Goal: Complete application form

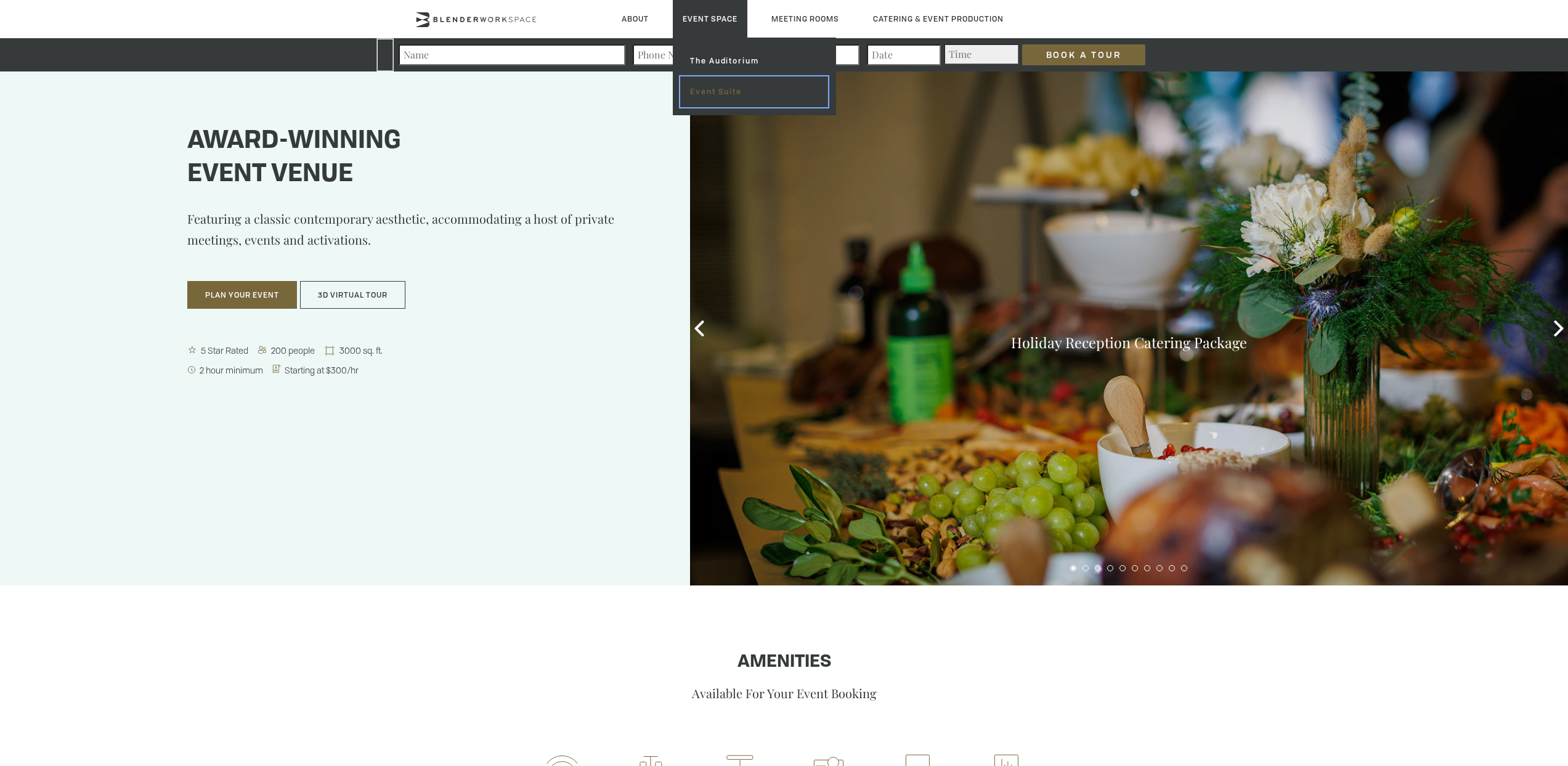
click at [725, 91] on link "Event Suite" at bounding box center [754, 92] width 147 height 31
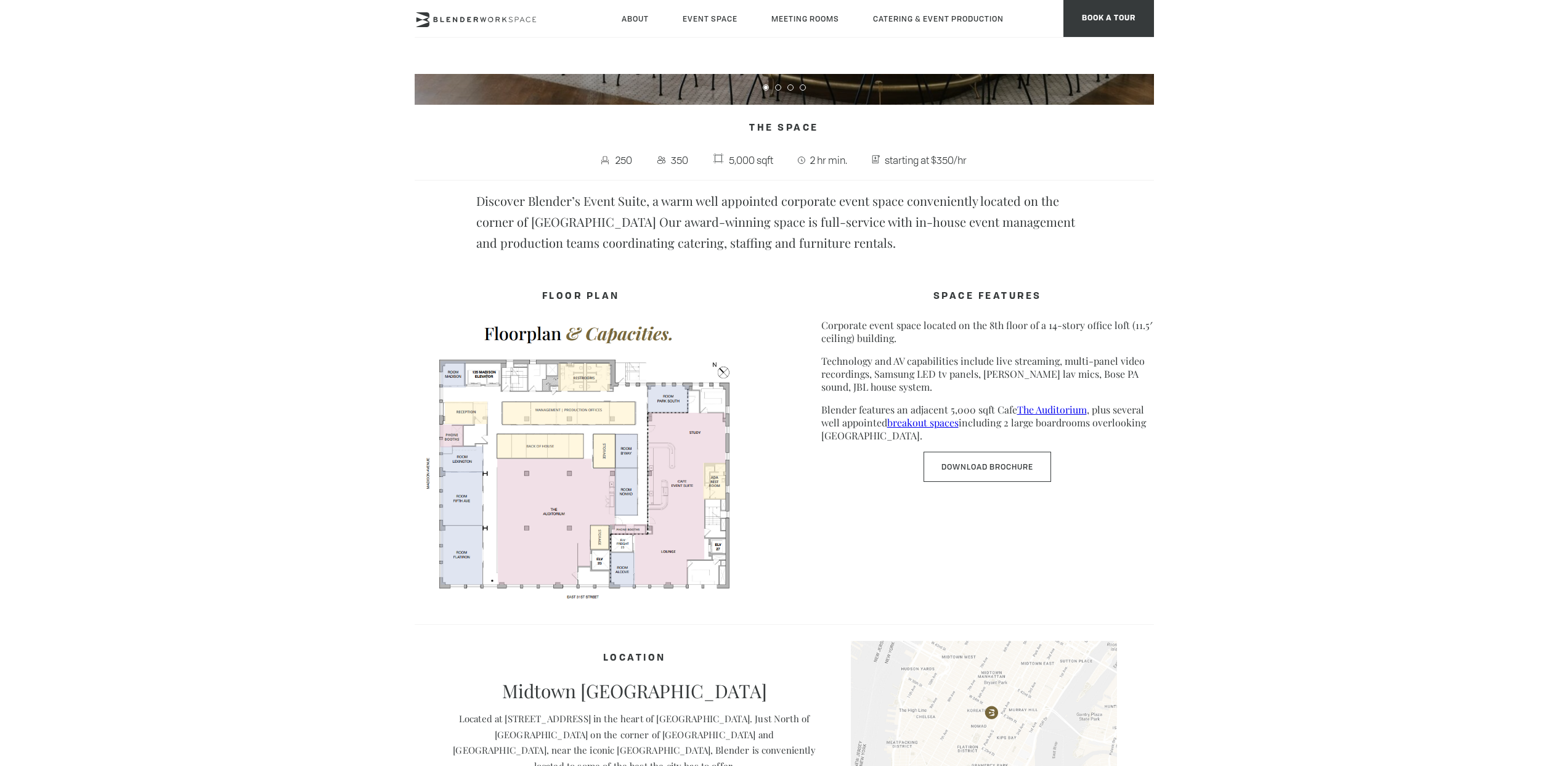
scroll to position [407, 0]
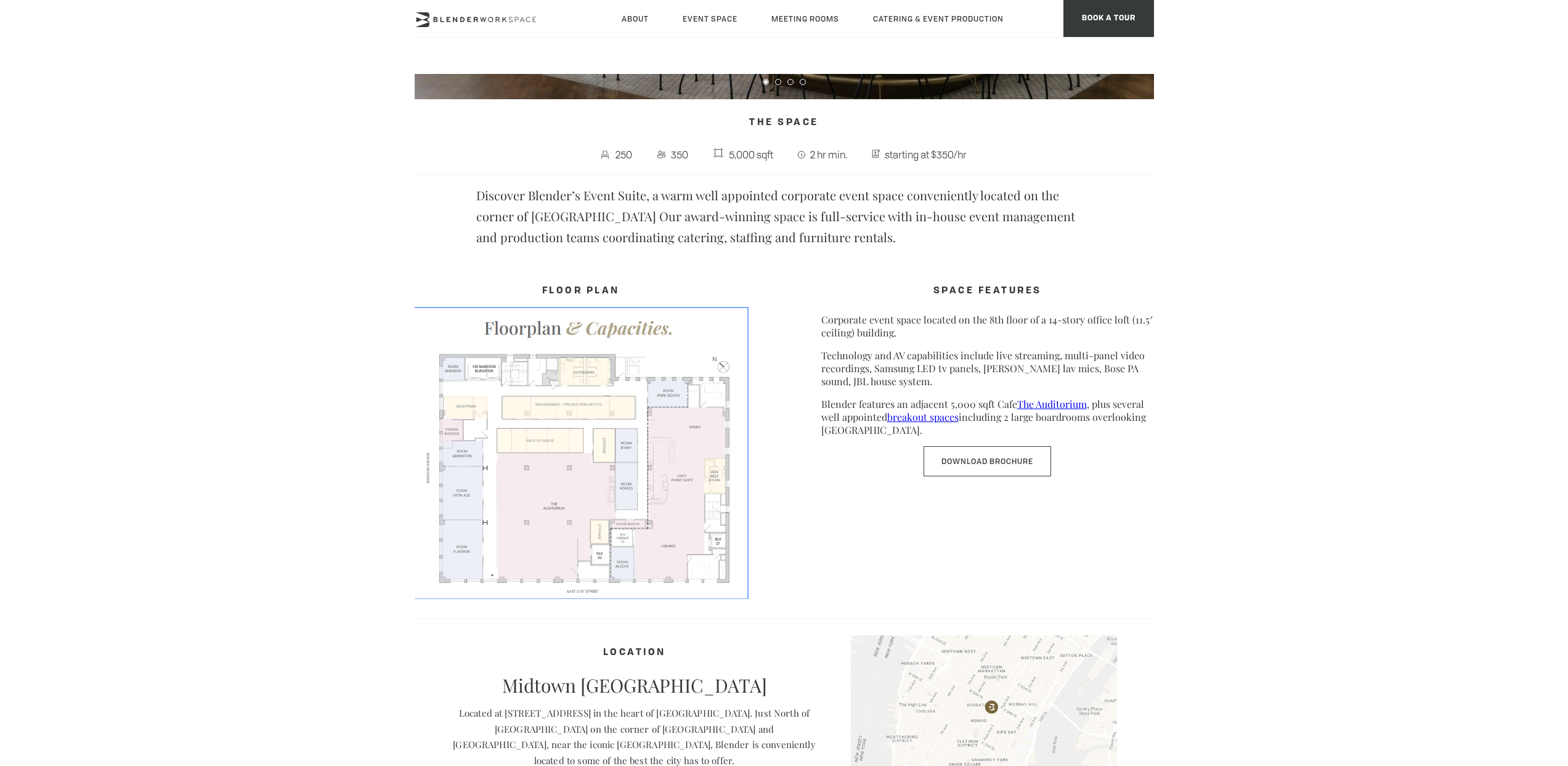
click at [604, 435] on img at bounding box center [581, 453] width 332 height 289
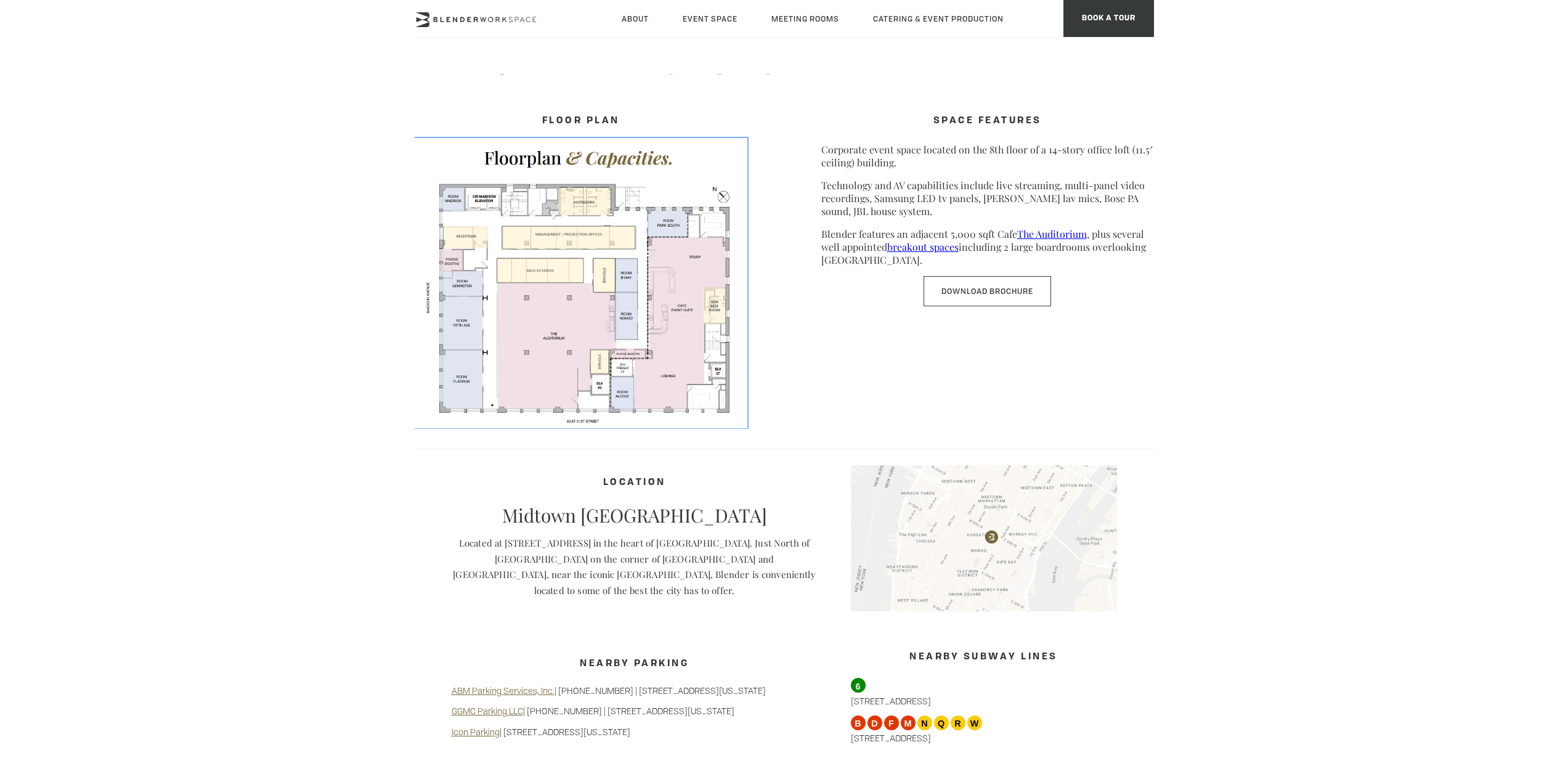
scroll to position [506, 0]
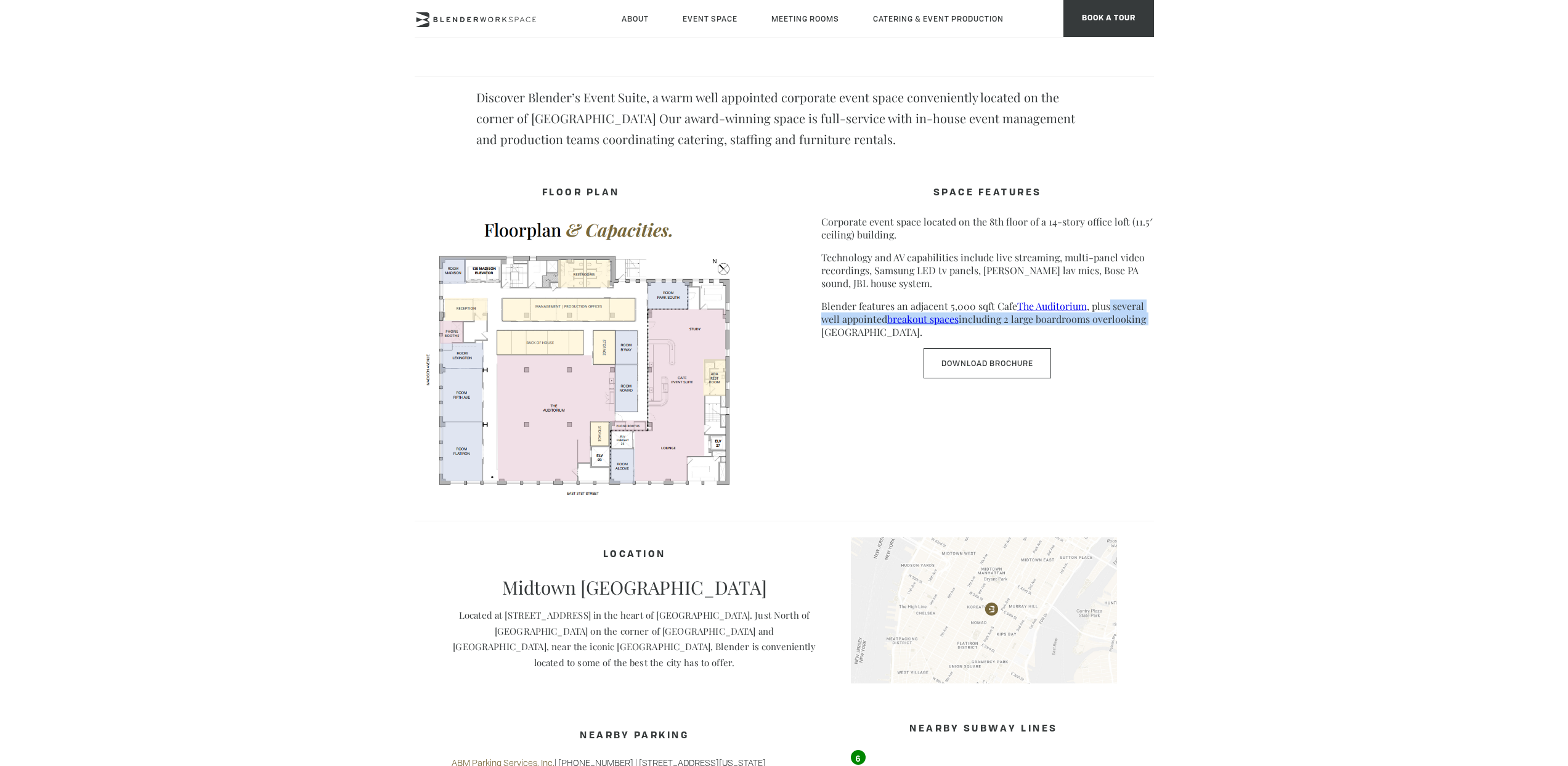
drag, startPoint x: 1109, startPoint y: 310, endPoint x: 1161, endPoint y: 322, distance: 53.4
click at [1160, 322] on body "Skip to main content About Neighborhood Global Collective Journal Event Space T…" at bounding box center [784, 413] width 1568 height 1690
click at [1170, 323] on body "Skip to main content About Neighborhood Global Collective Journal Event Space T…" at bounding box center [784, 413] width 1568 height 1690
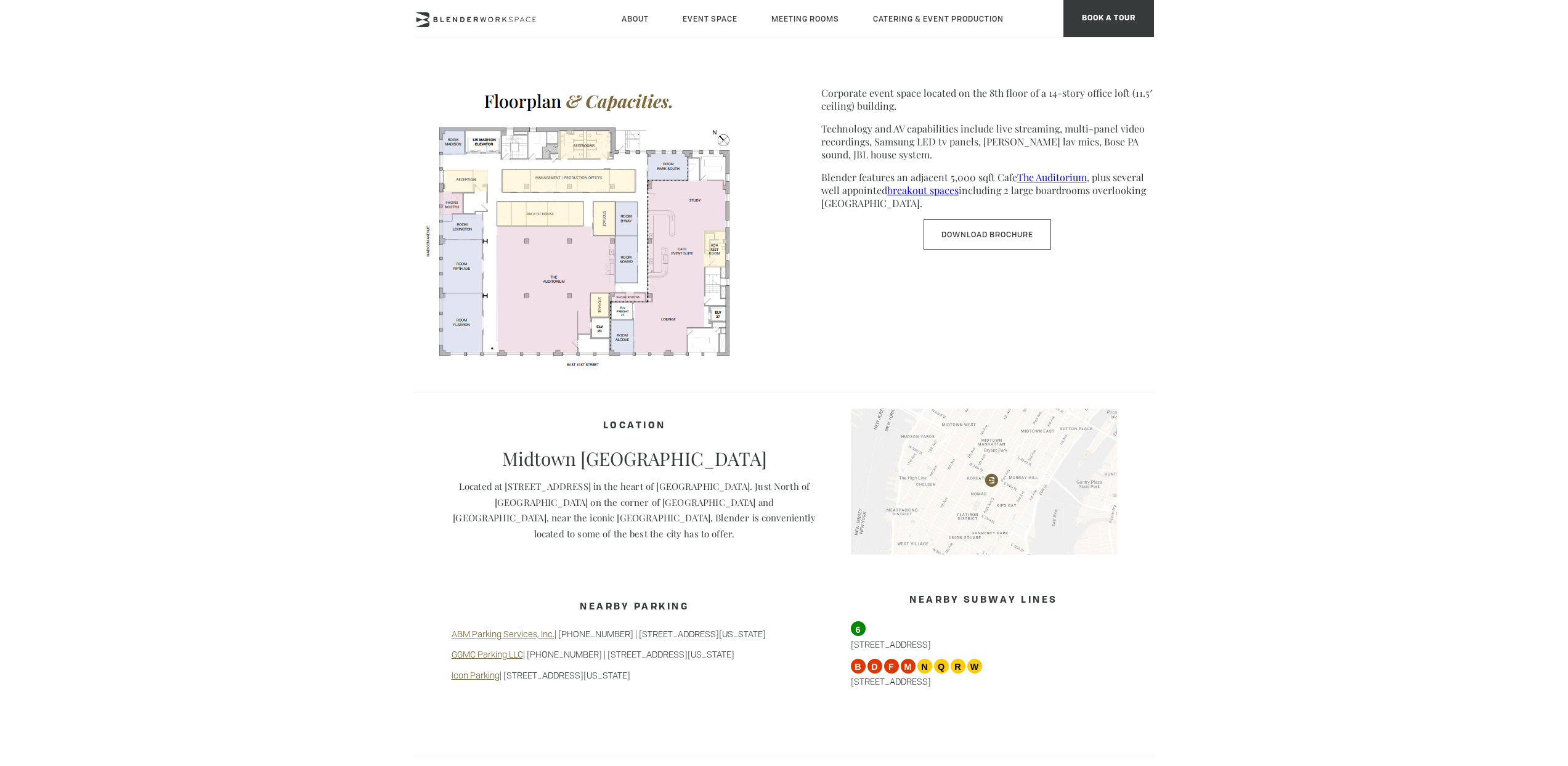
scroll to position [820, 0]
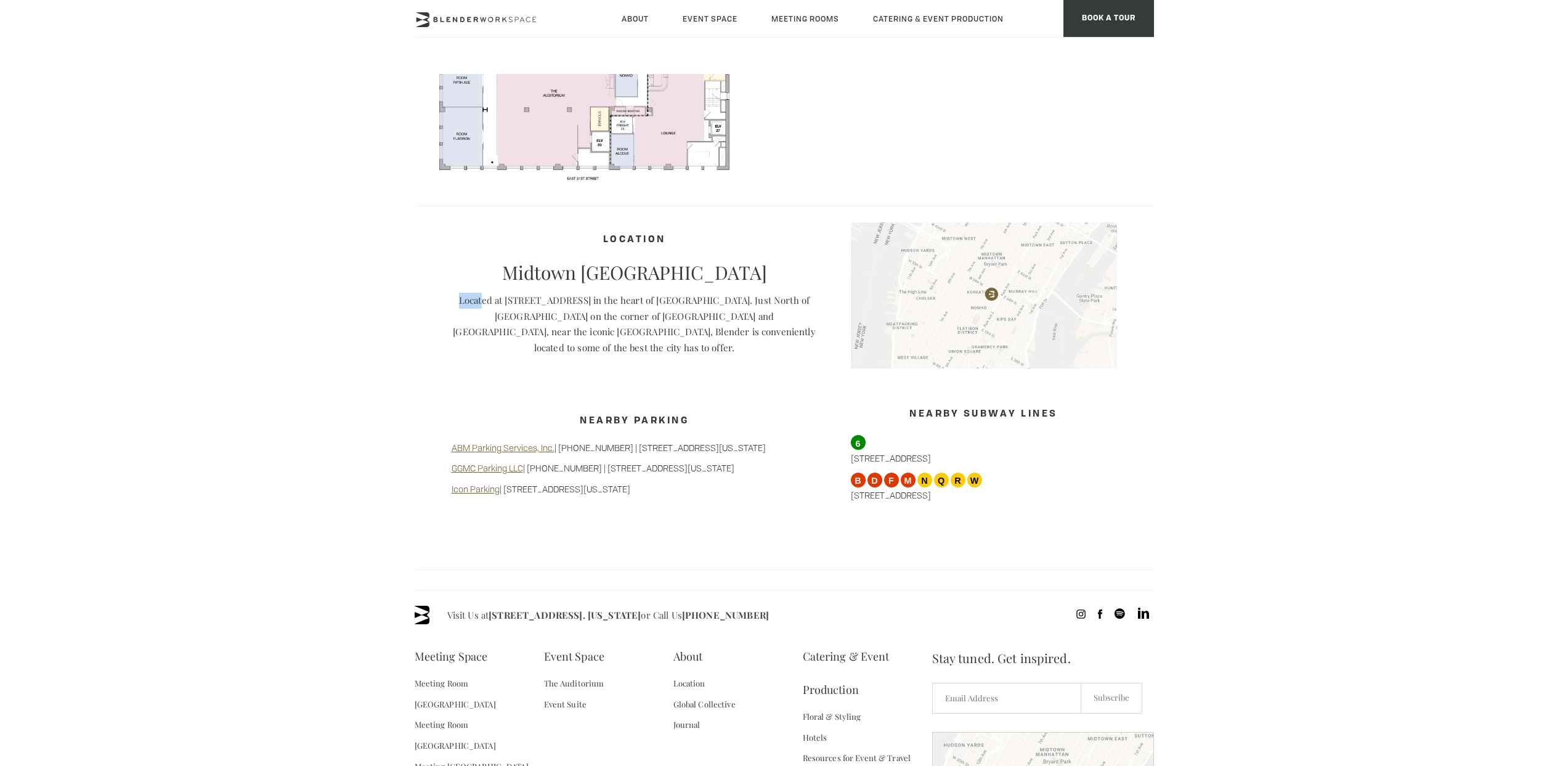
drag, startPoint x: 485, startPoint y: 301, endPoint x: 767, endPoint y: 295, distance: 282.1
click at [767, 295] on p "Located at 135 Madison Avenue in the heart of NoMad. Just North of Madison Squa…" at bounding box center [635, 324] width 366 height 63
click at [576, 298] on p "Located at 135 Madison Avenue in the heart of NoMad. Just North of Madison Squa…" at bounding box center [635, 324] width 366 height 63
drag, startPoint x: 526, startPoint y: 278, endPoint x: 775, endPoint y: 279, distance: 249.0
click at [776, 279] on p "Midtown South Manhattan" at bounding box center [635, 272] width 366 height 22
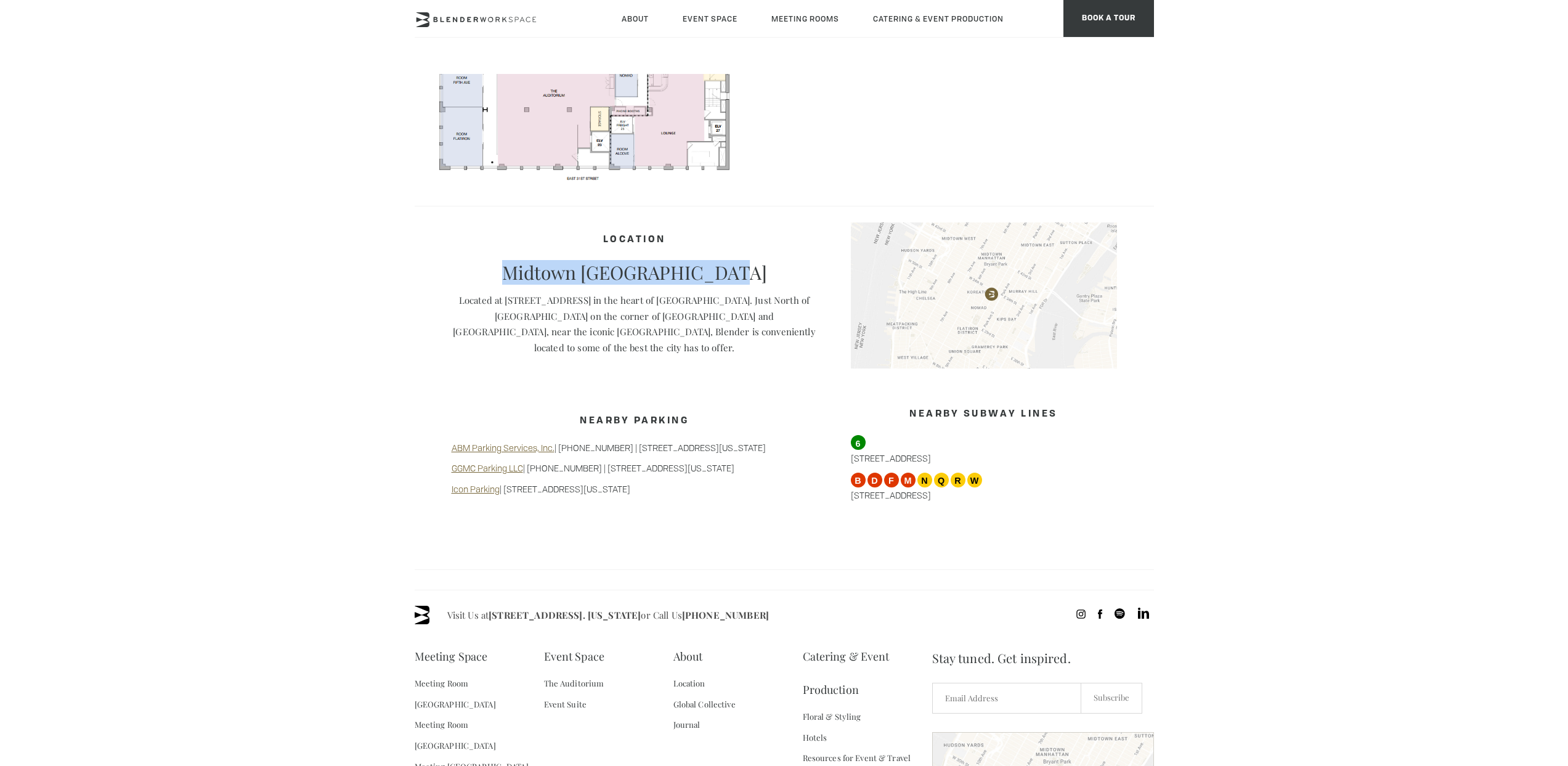
copy p "Midtown South Manhattan"
click at [962, 307] on img at bounding box center [983, 296] width 266 height 147
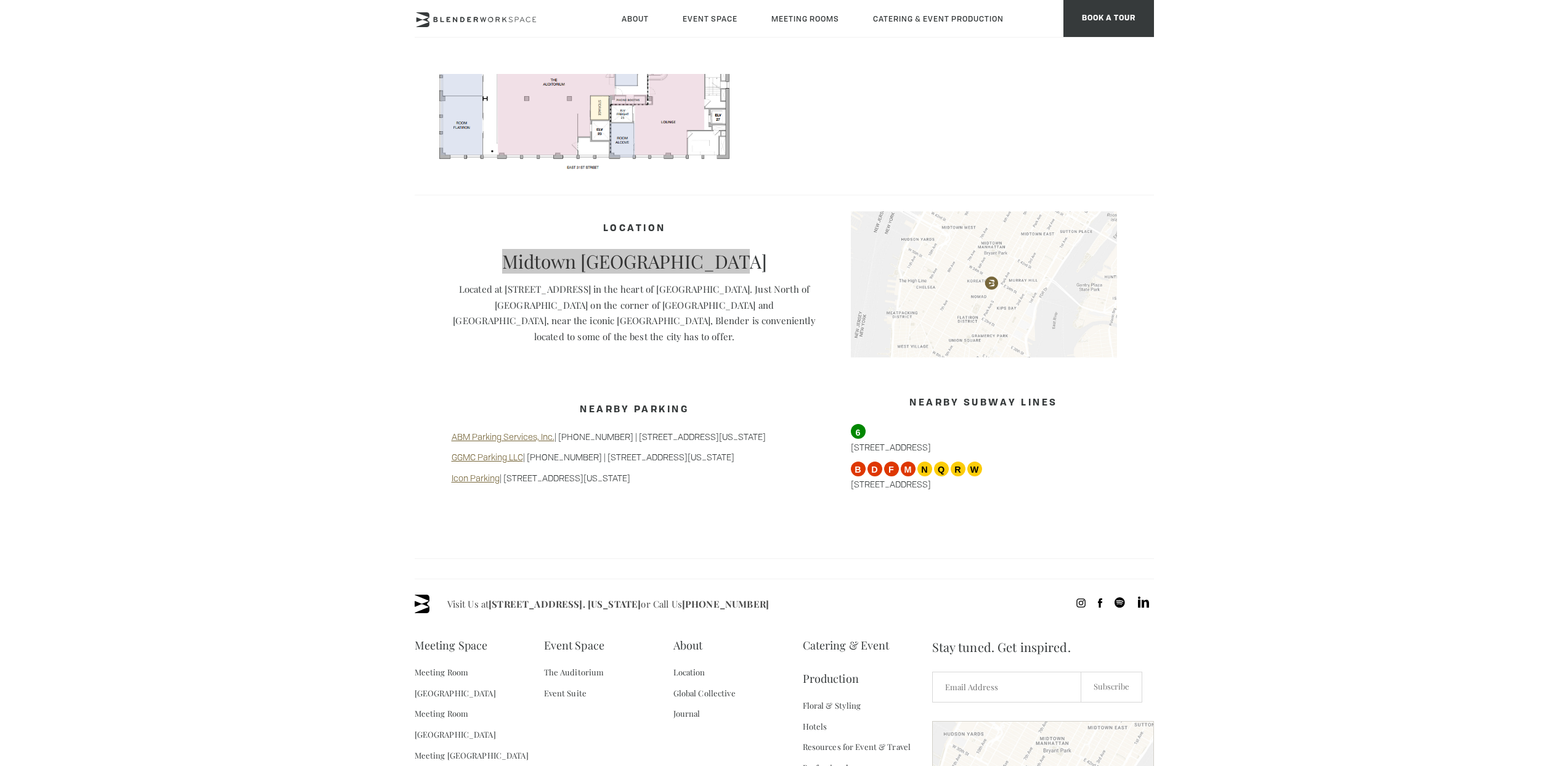
scroll to position [831, 0]
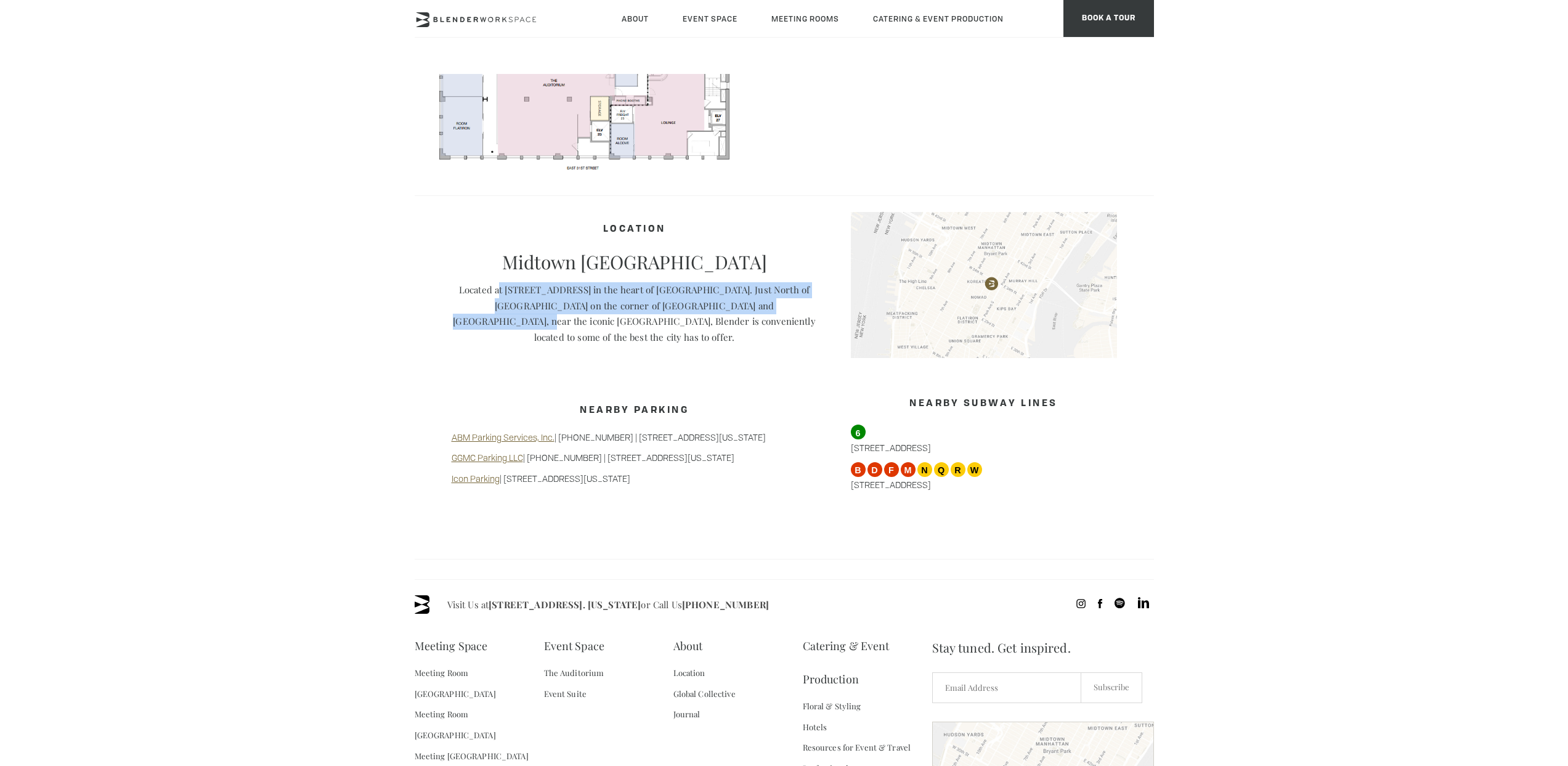
drag, startPoint x: 499, startPoint y: 294, endPoint x: 756, endPoint y: 304, distance: 257.2
click at [756, 304] on p "Located at 135 Madison Avenue in the heart of NoMad. Just North of Madison Squa…" at bounding box center [635, 313] width 366 height 63
click at [602, 315] on p "Located at 135 Madison Avenue in the heart of NoMad. Just North of Madison Squa…" at bounding box center [635, 313] width 366 height 63
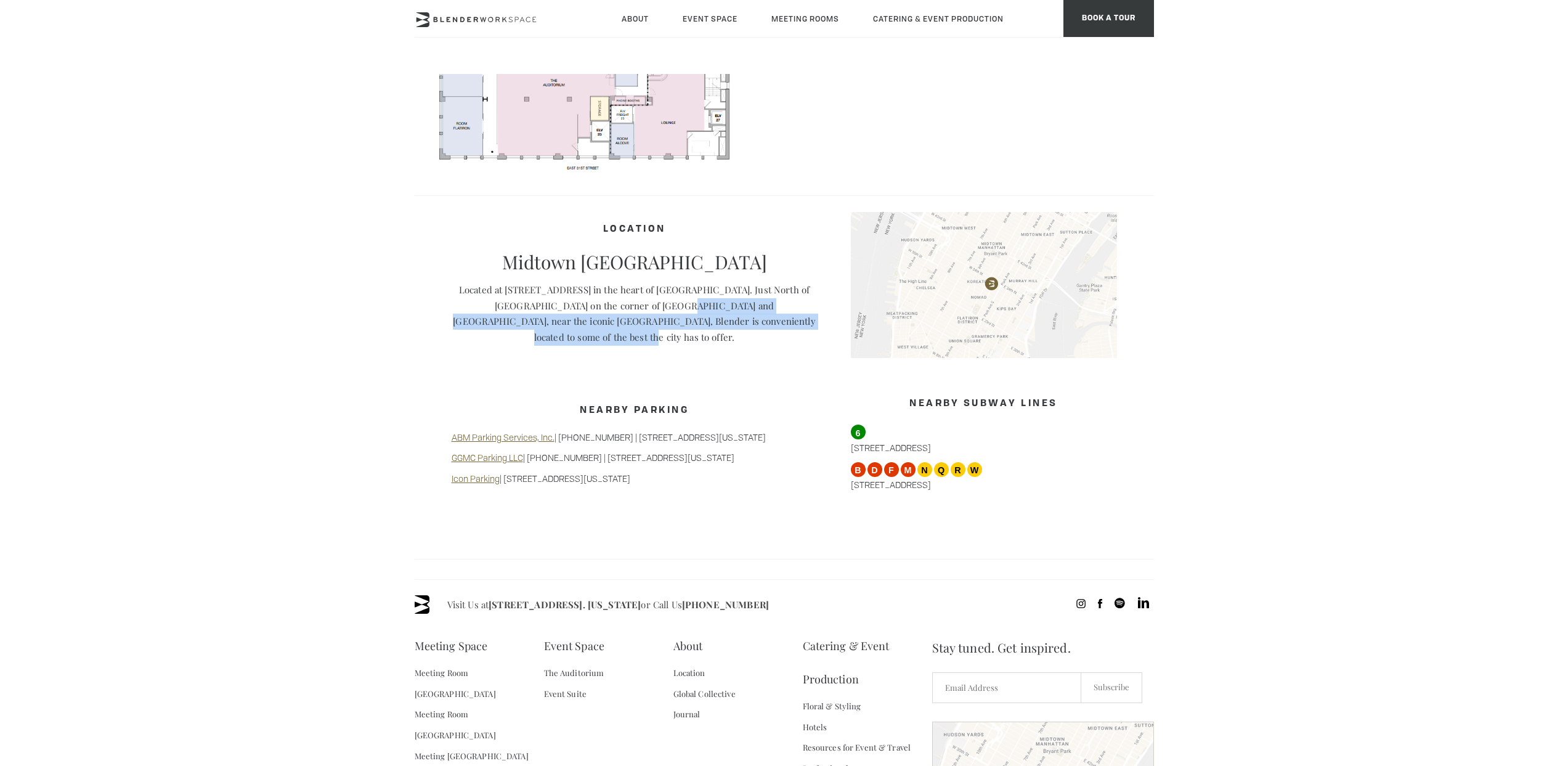
drag, startPoint x: 607, startPoint y: 310, endPoint x: 791, endPoint y: 321, distance: 184.3
click at [791, 321] on p "Located at 135 Madison Avenue in the heart of NoMad. Just North of Madison Squa…" at bounding box center [635, 313] width 366 height 63
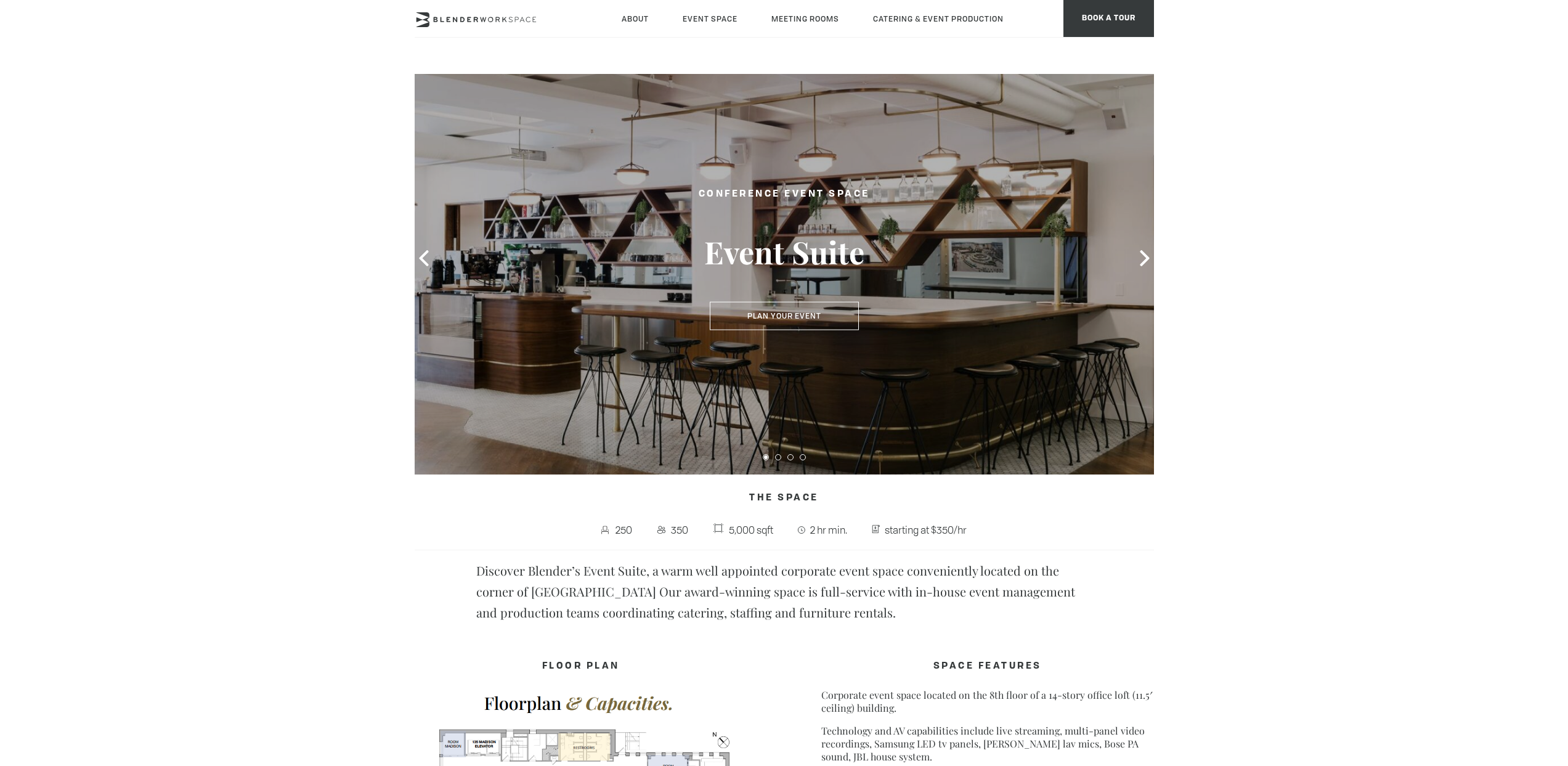
scroll to position [0, 0]
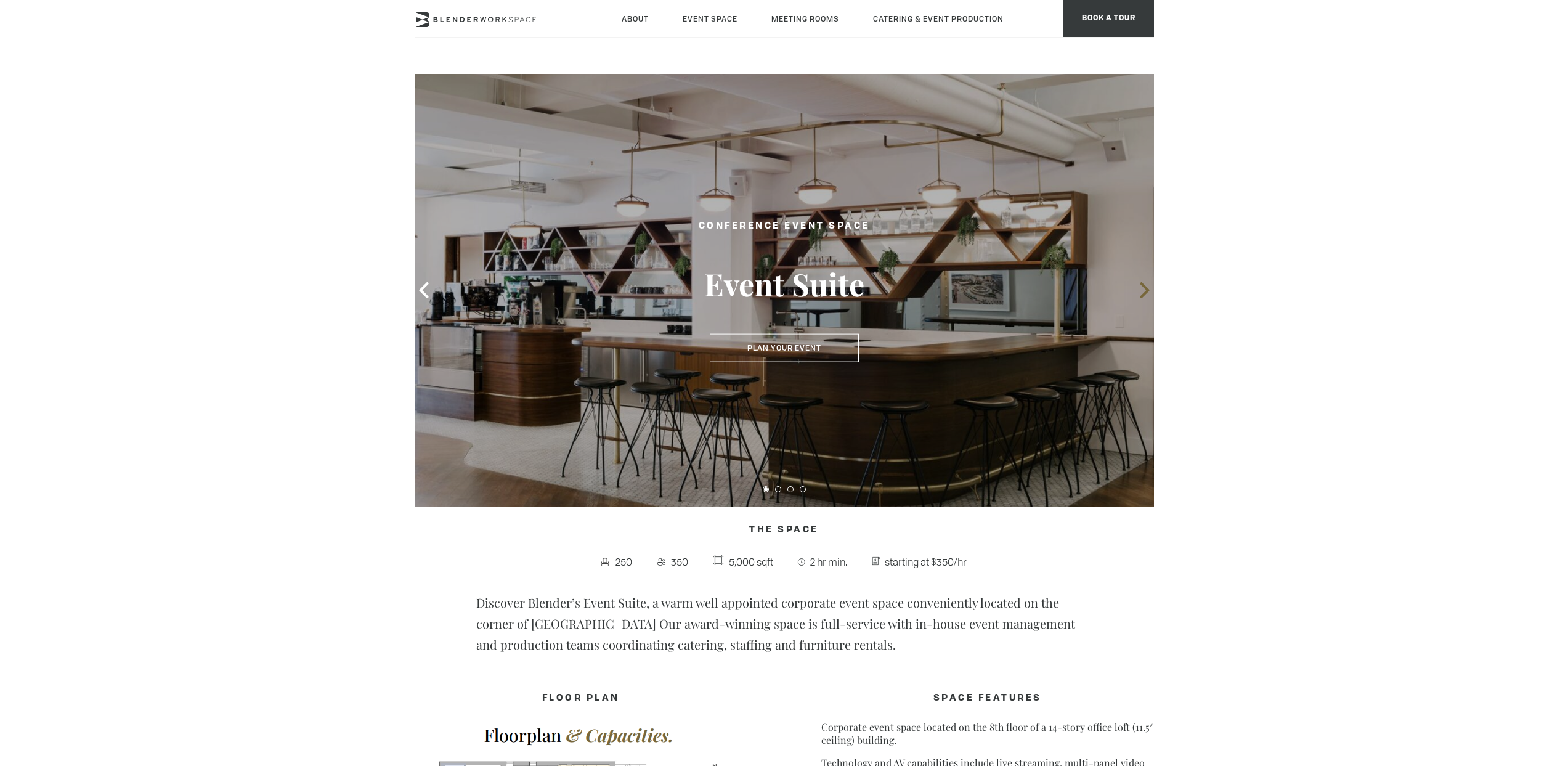
click at [1145, 296] on icon at bounding box center [1144, 290] width 16 height 16
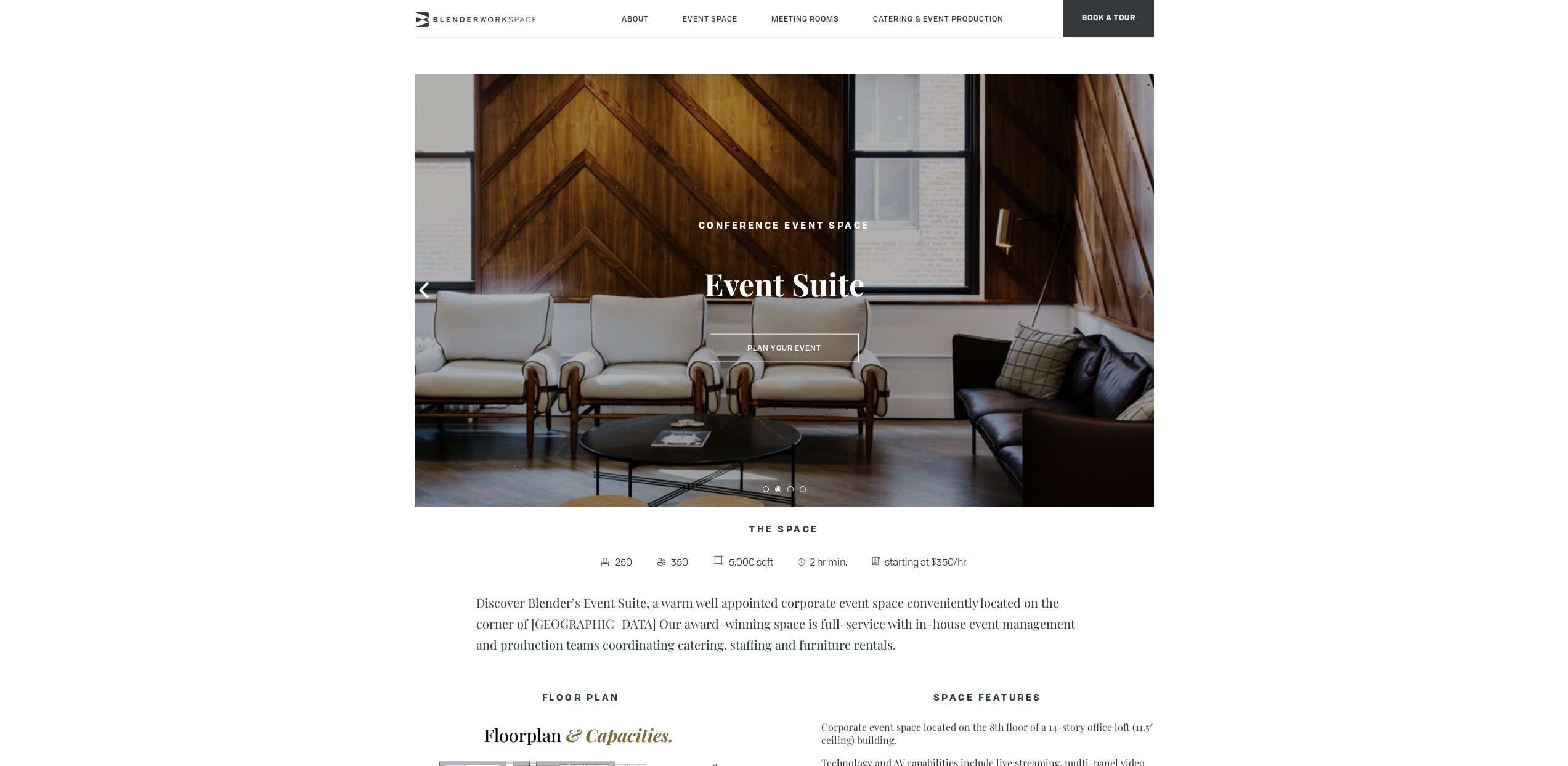
click at [1144, 295] on icon at bounding box center [1144, 290] width 9 height 16
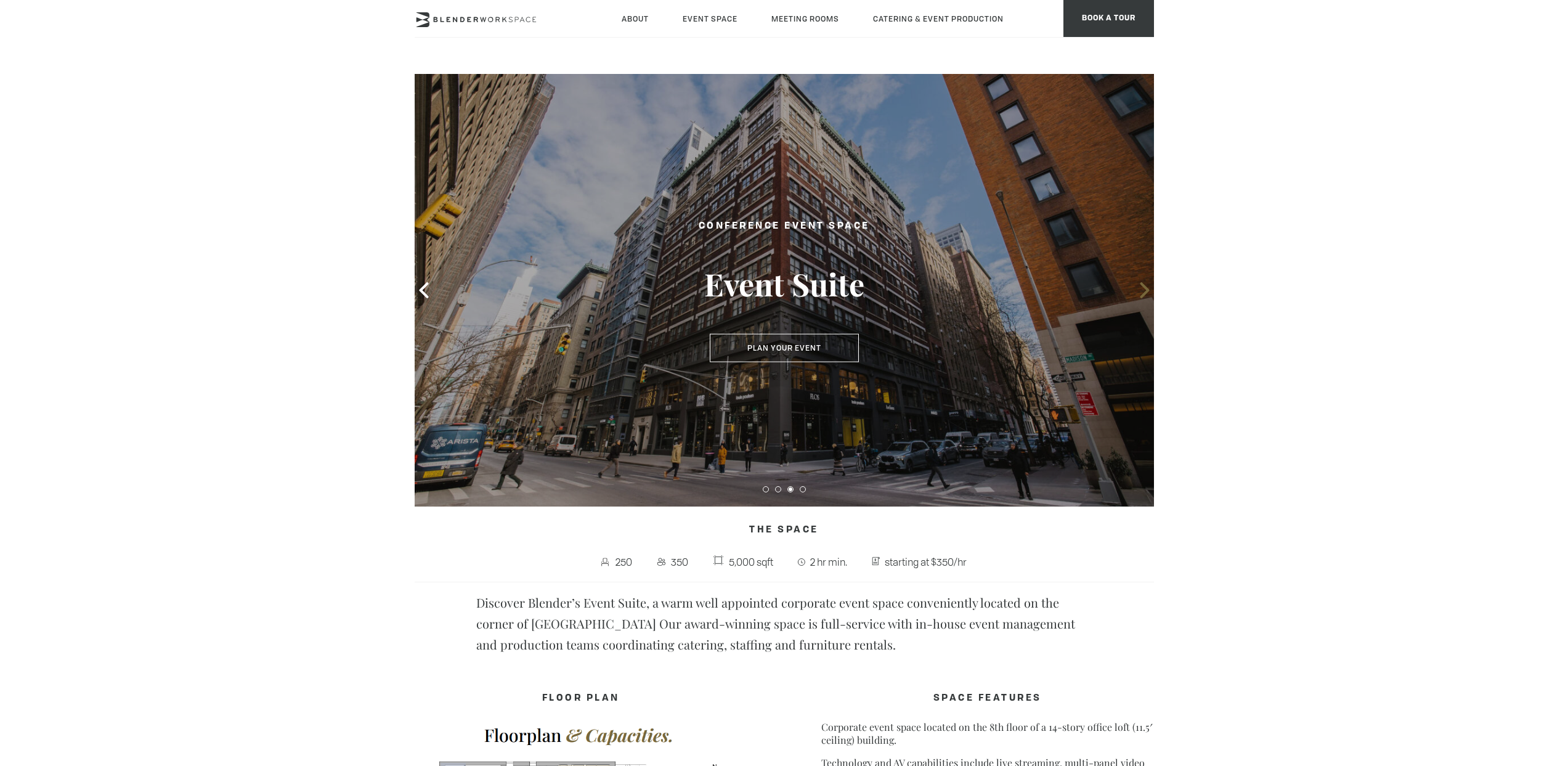
click at [1144, 295] on icon at bounding box center [1144, 290] width 9 height 16
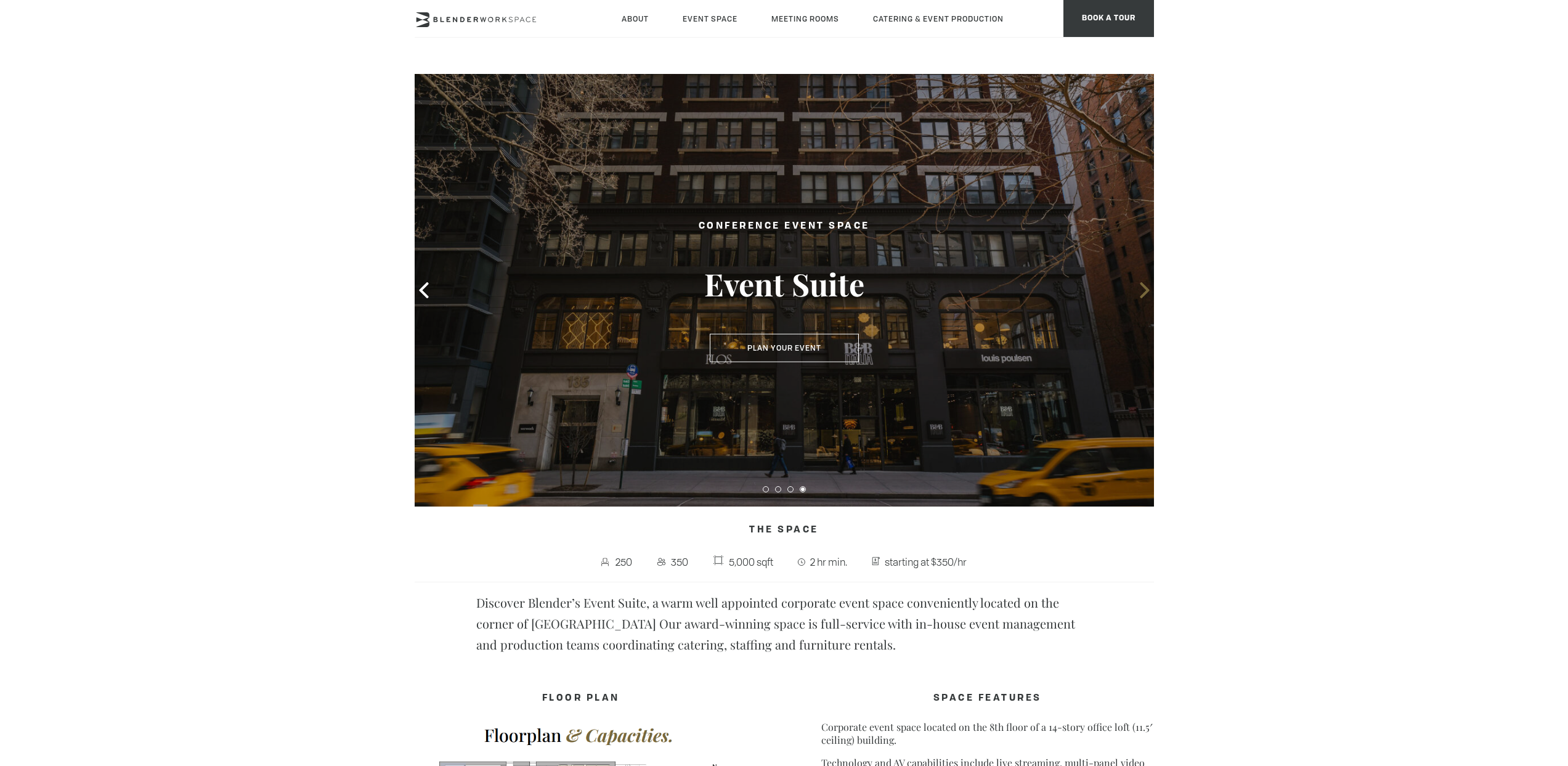
click at [1144, 295] on icon at bounding box center [1144, 290] width 9 height 16
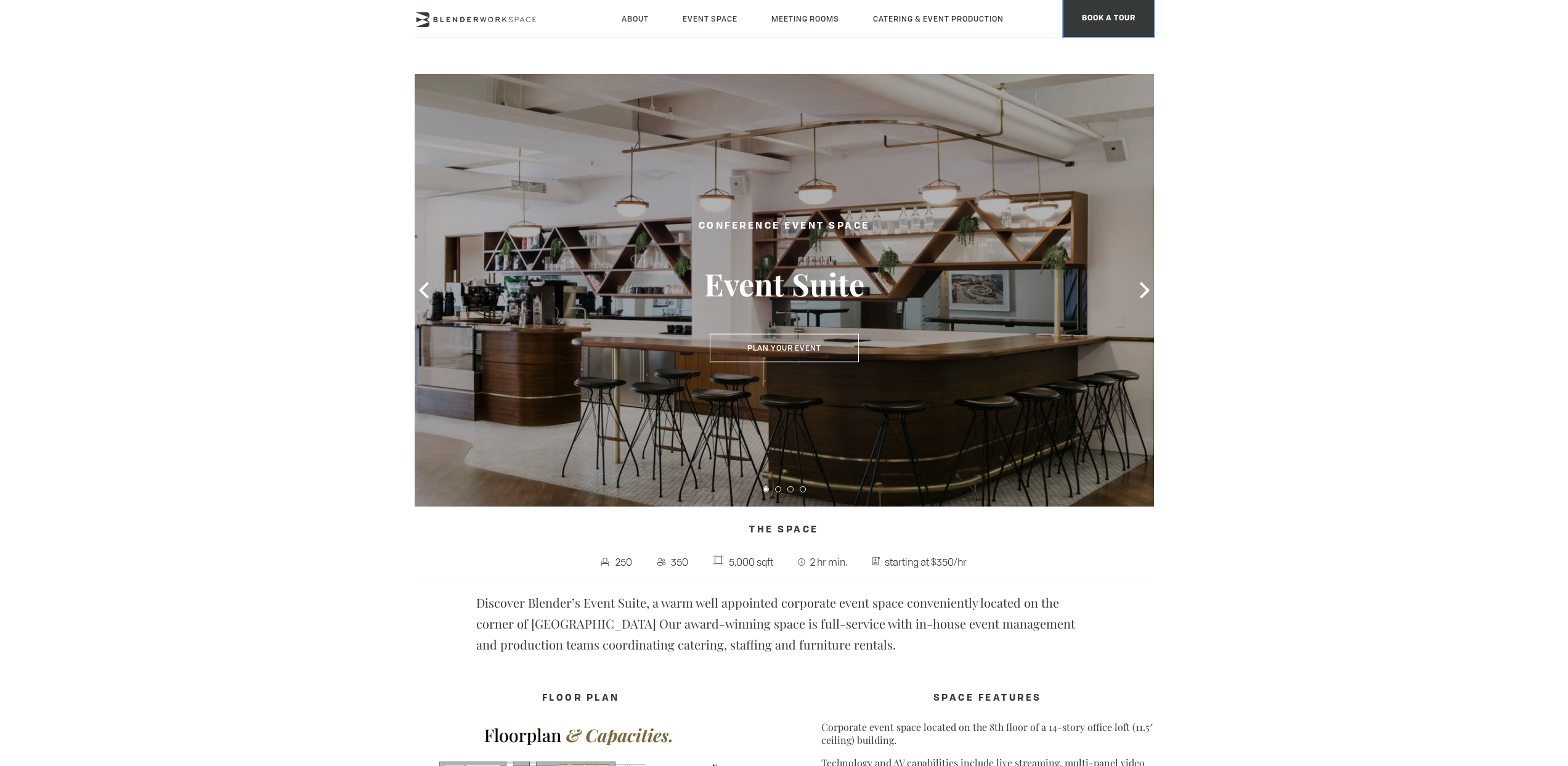
click at [1100, 3] on span "BOOK A TOUR" at bounding box center [1109, 19] width 91 height 37
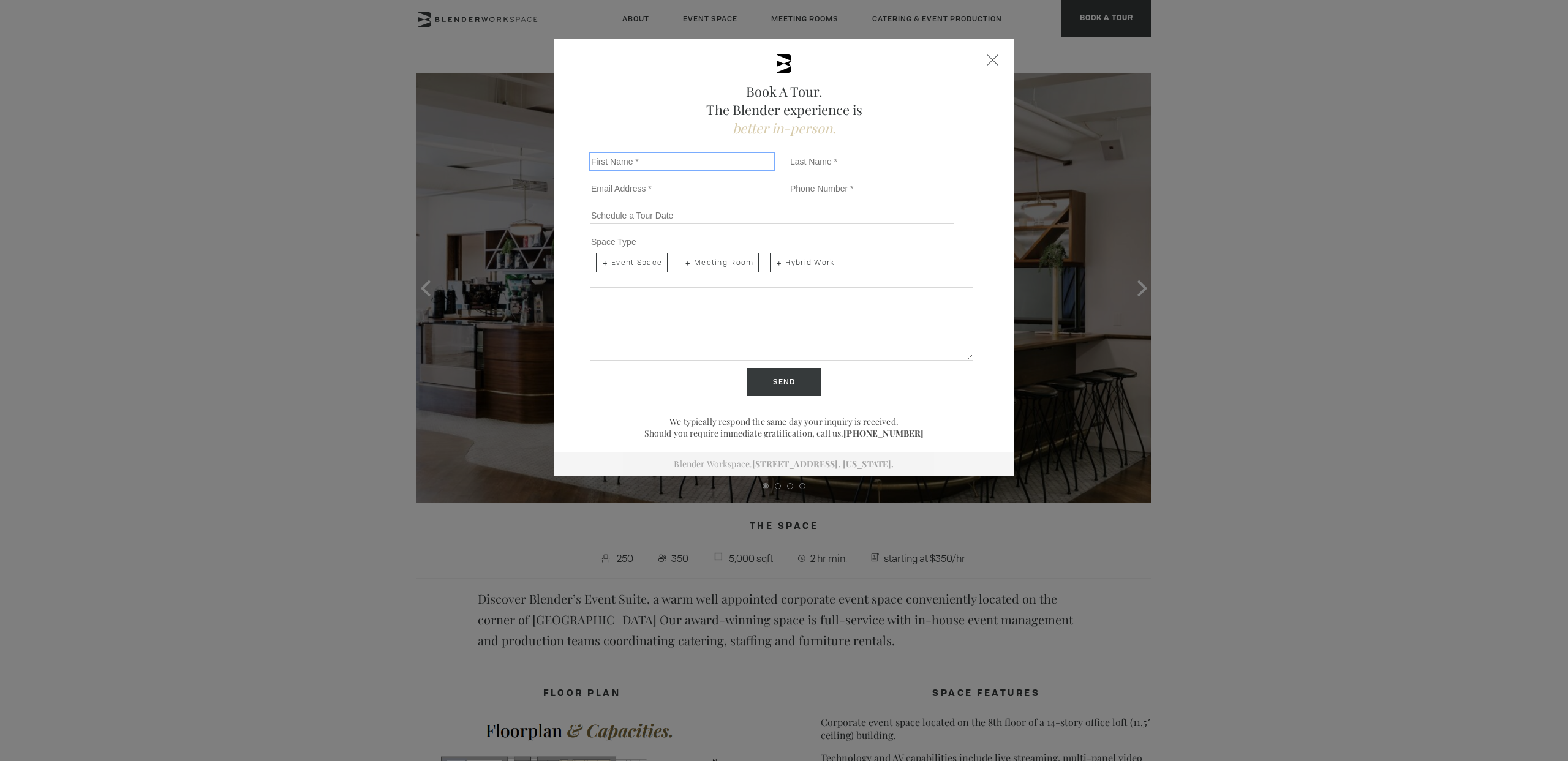
click at [650, 166] on input "First Name *" at bounding box center [682, 161] width 185 height 17
click at [987, 58] on div "Close form" at bounding box center [992, 60] width 11 height 11
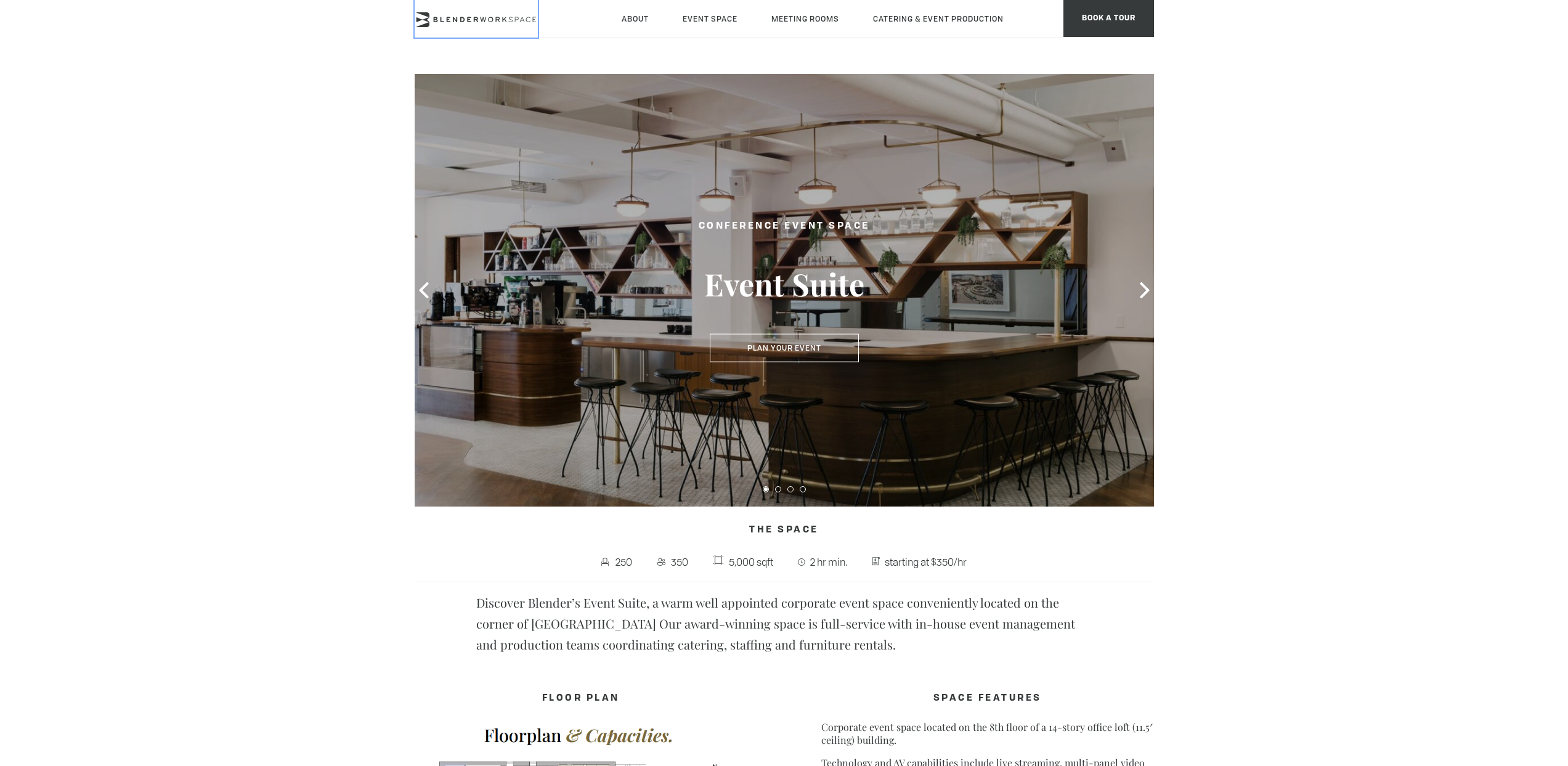
click at [504, 17] on icon at bounding box center [476, 19] width 123 height 15
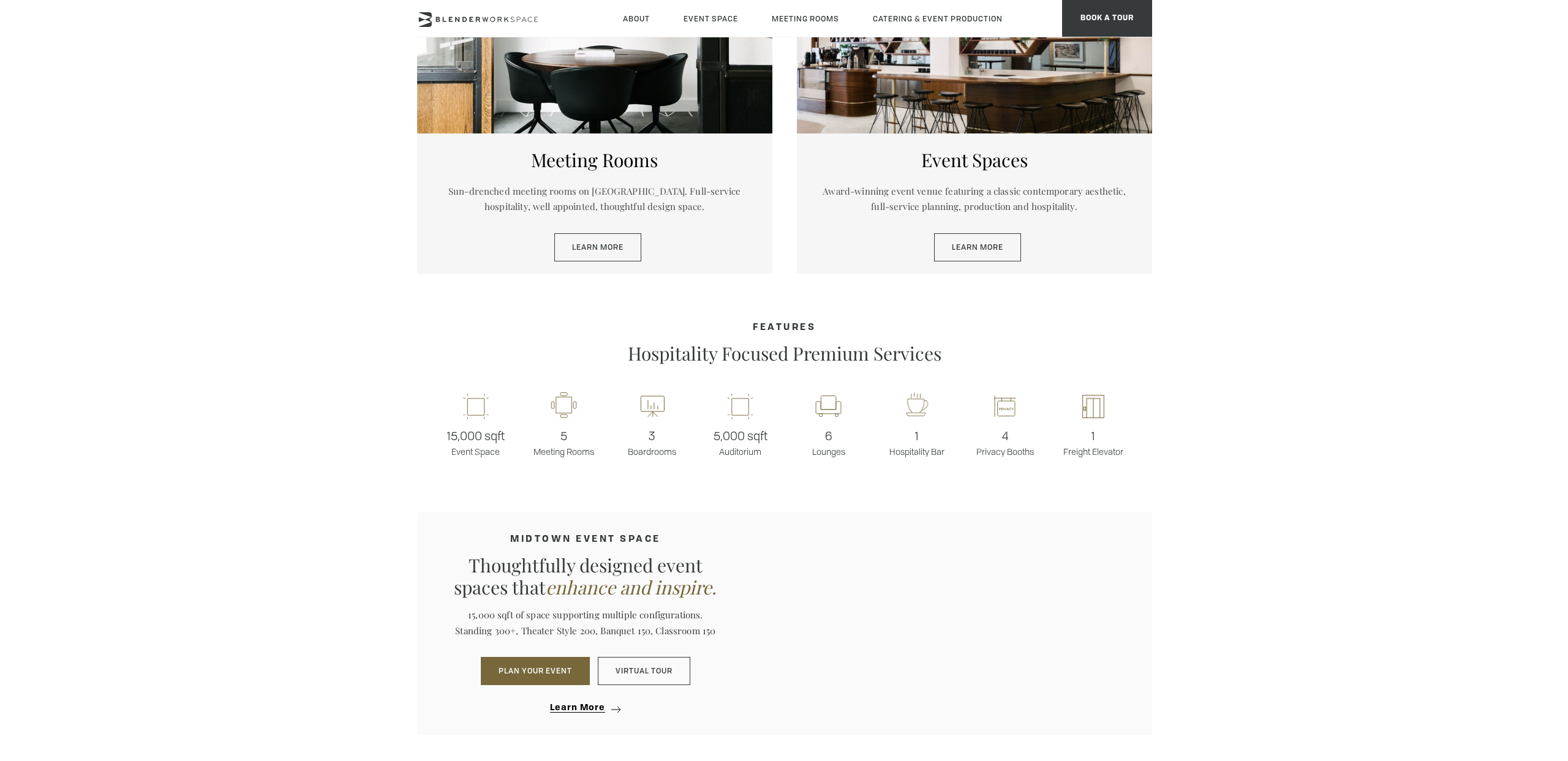
scroll to position [732, 0]
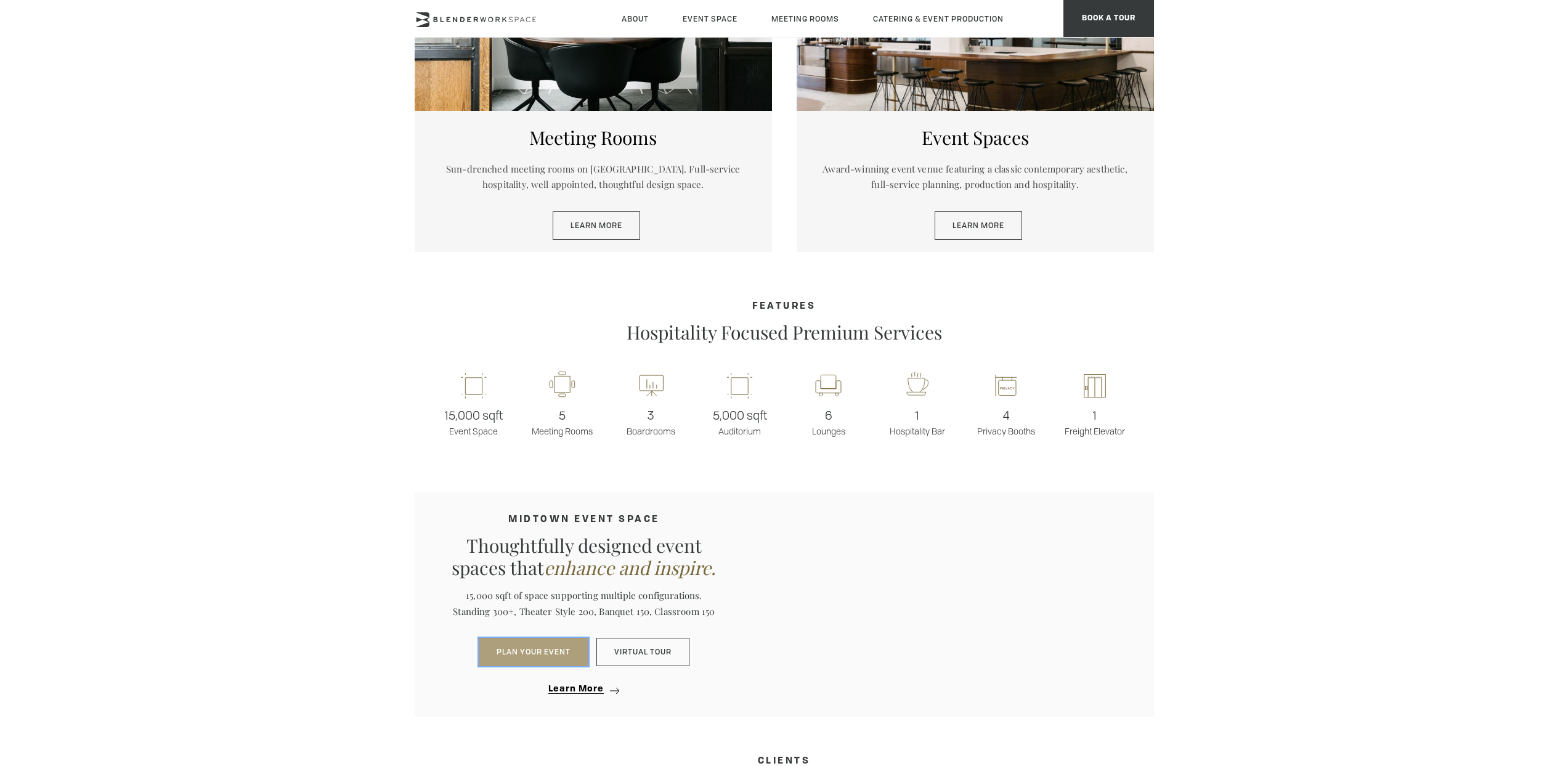
click at [526, 642] on button "PLAN YOUR EVENT" at bounding box center [534, 652] width 110 height 28
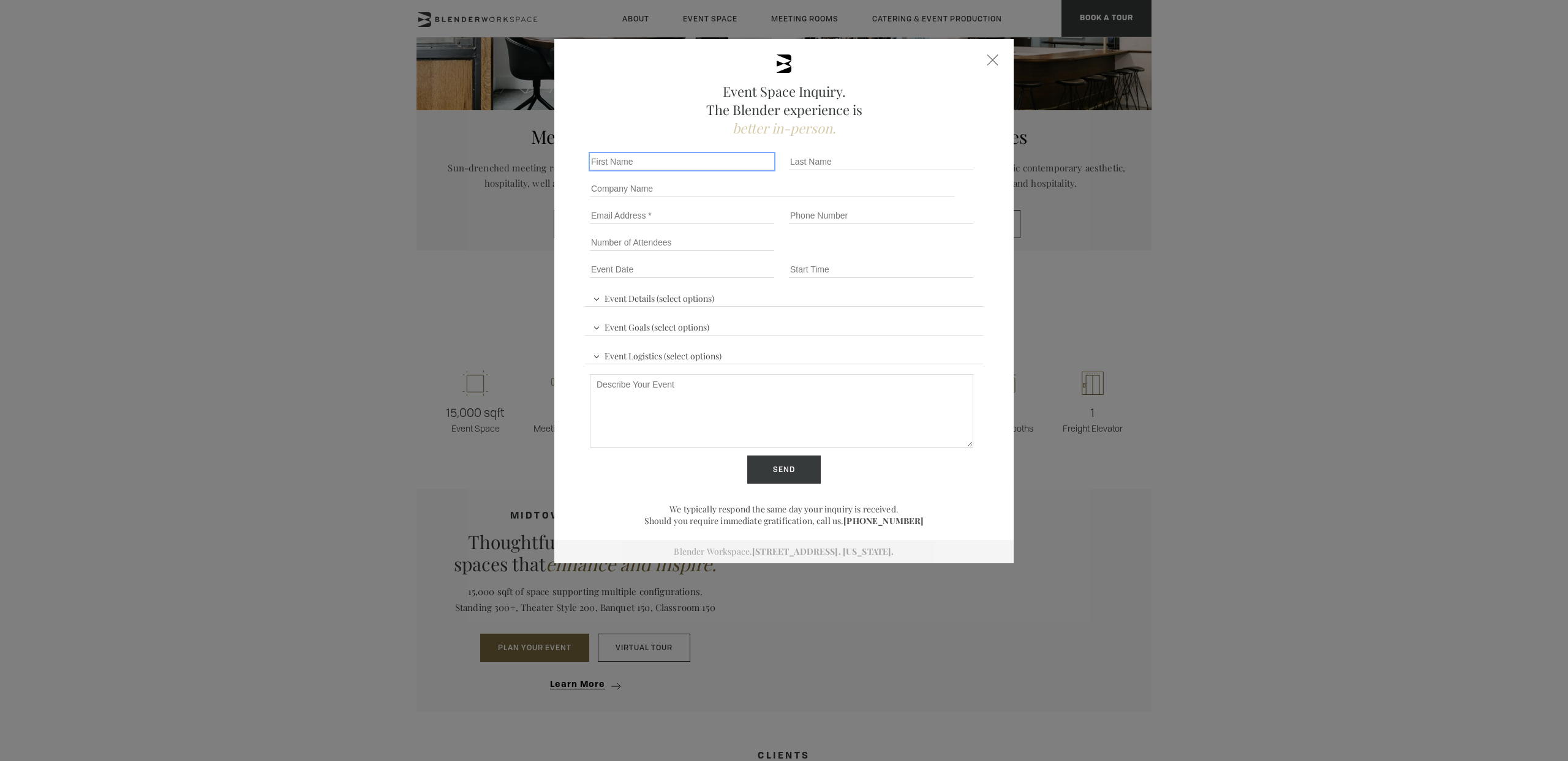
click at [626, 162] on input "First name *" at bounding box center [682, 161] width 185 height 17
type input "[PERSON_NAME]"
click at [837, 161] on input "Last name *" at bounding box center [881, 161] width 185 height 17
type input "King"
click at [697, 186] on input "Company name" at bounding box center [772, 188] width 365 height 17
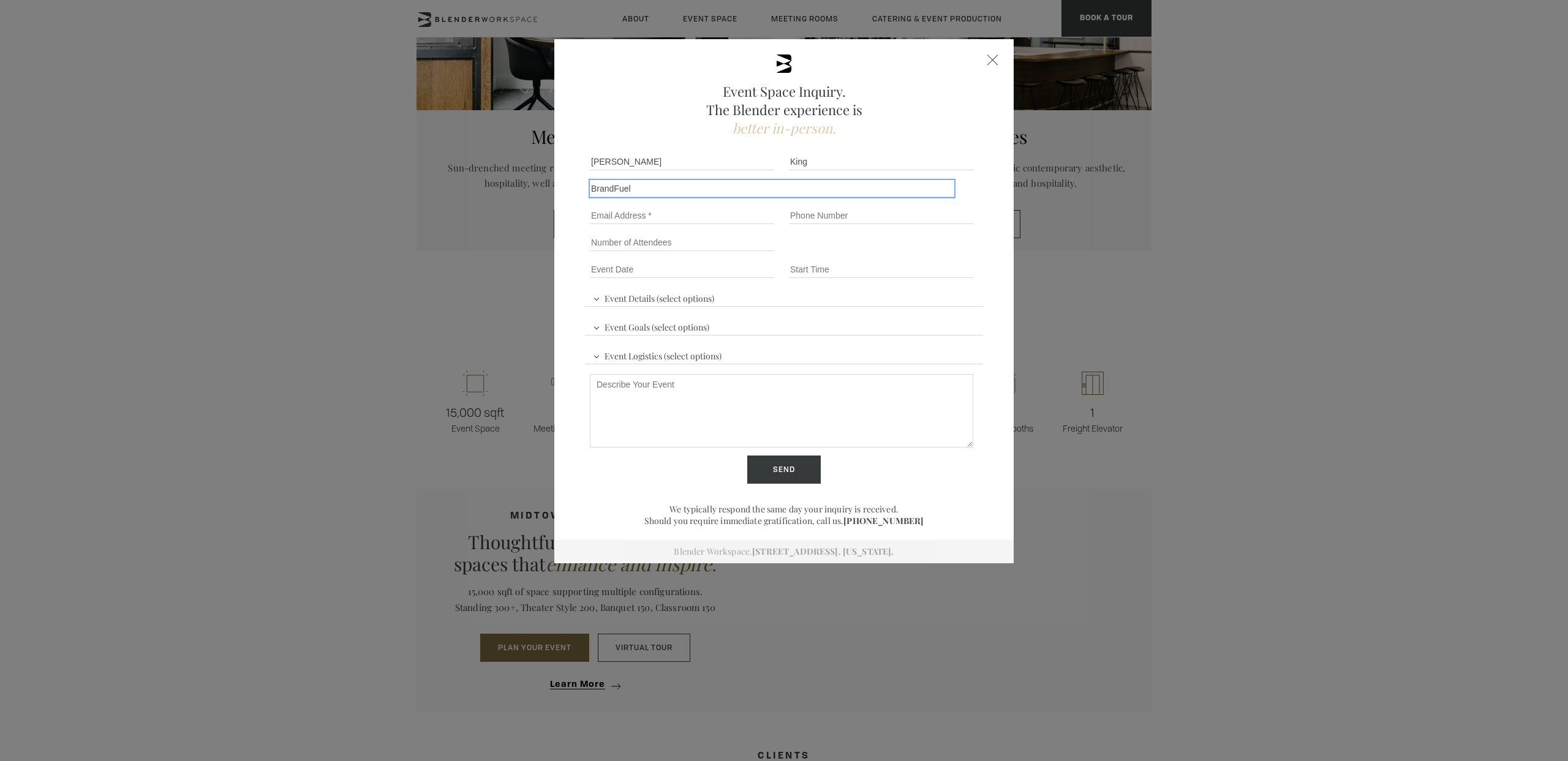
type input "BrandFuel"
click at [688, 223] on input "Email" at bounding box center [682, 215] width 185 height 17
click at [714, 216] on input "[PERSON_NAME].[PERSON_NAME]@brandfuel." at bounding box center [682, 215] width 185 height 17
type input "[PERSON_NAME][EMAIL_ADDRESS][PERSON_NAME][DOMAIN_NAME]"
click at [833, 209] on input "Phone number" at bounding box center [881, 215] width 185 height 17
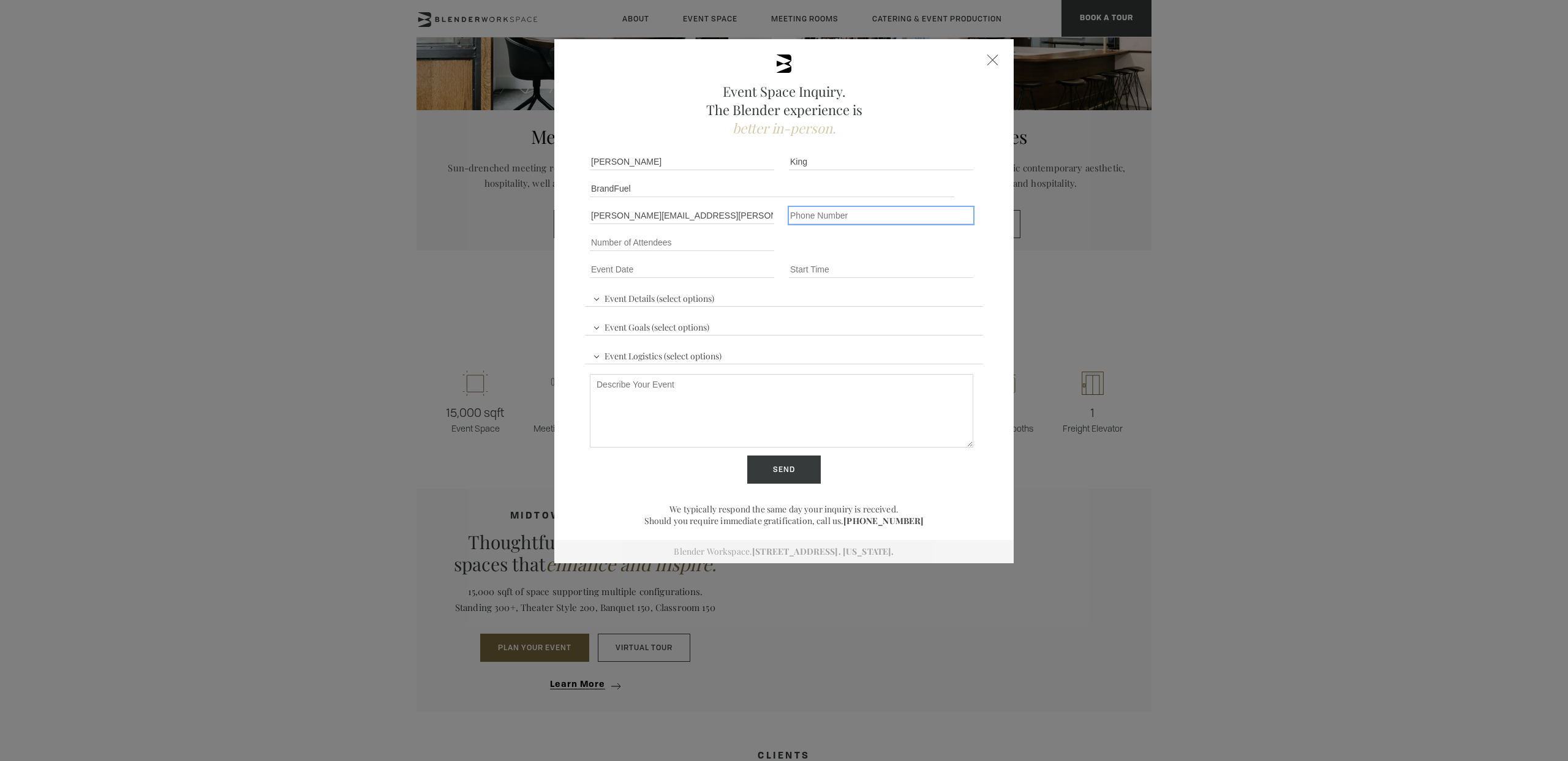
type input "[PHONE_NUMBER]"
click at [685, 247] on input "Number of Attendees" at bounding box center [682, 242] width 185 height 17
type input "40"
click at [673, 266] on input "Event Date *" at bounding box center [682, 269] width 185 height 17
type div "[DATE]"
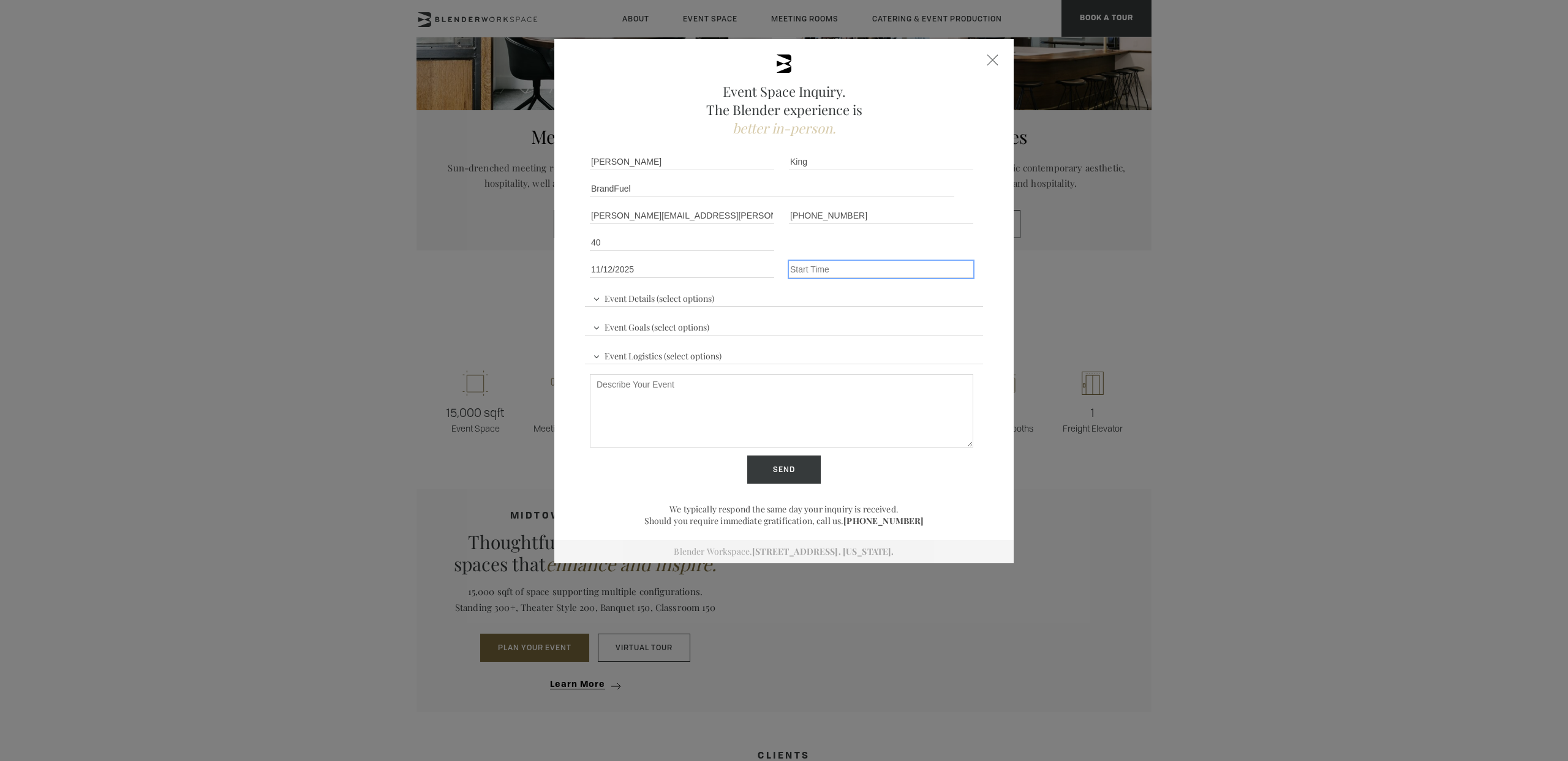
click at [814, 272] on input "Event Time" at bounding box center [881, 269] width 185 height 17
type input "6pm"
click at [710, 299] on span "Event Details (select options)" at bounding box center [653, 297] width 127 height 18
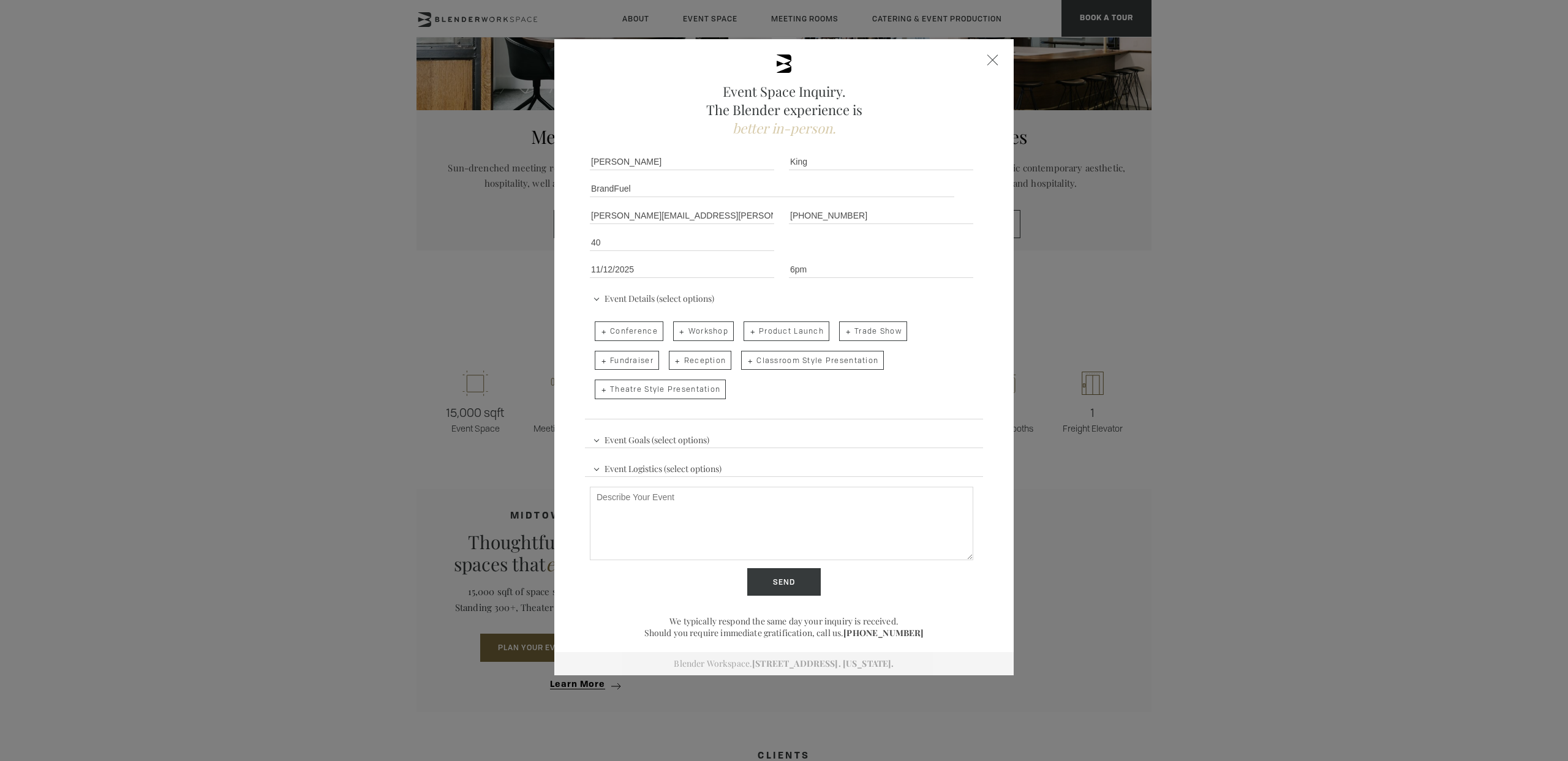
click at [753, 331] on span "Product Launch" at bounding box center [786, 331] width 86 height 20
click at [747, 331] on input "Product Launch" at bounding box center [742, 325] width 8 height 17
checkbox input "true"
click at [596, 300] on span "Event Details (select options)" at bounding box center [653, 297] width 127 height 18
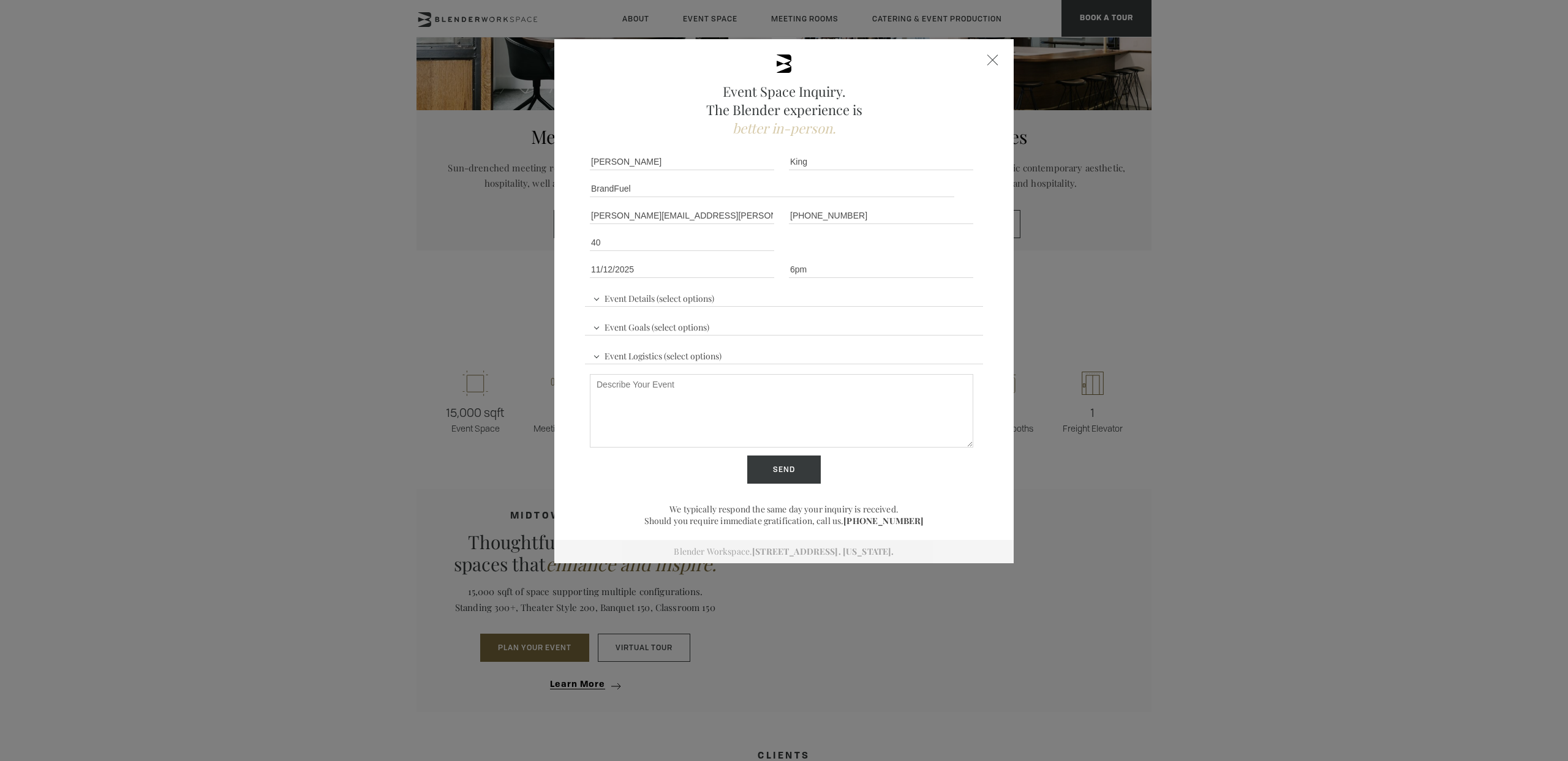
click at [596, 300] on span "Event Details (select options)" at bounding box center [653, 297] width 127 height 18
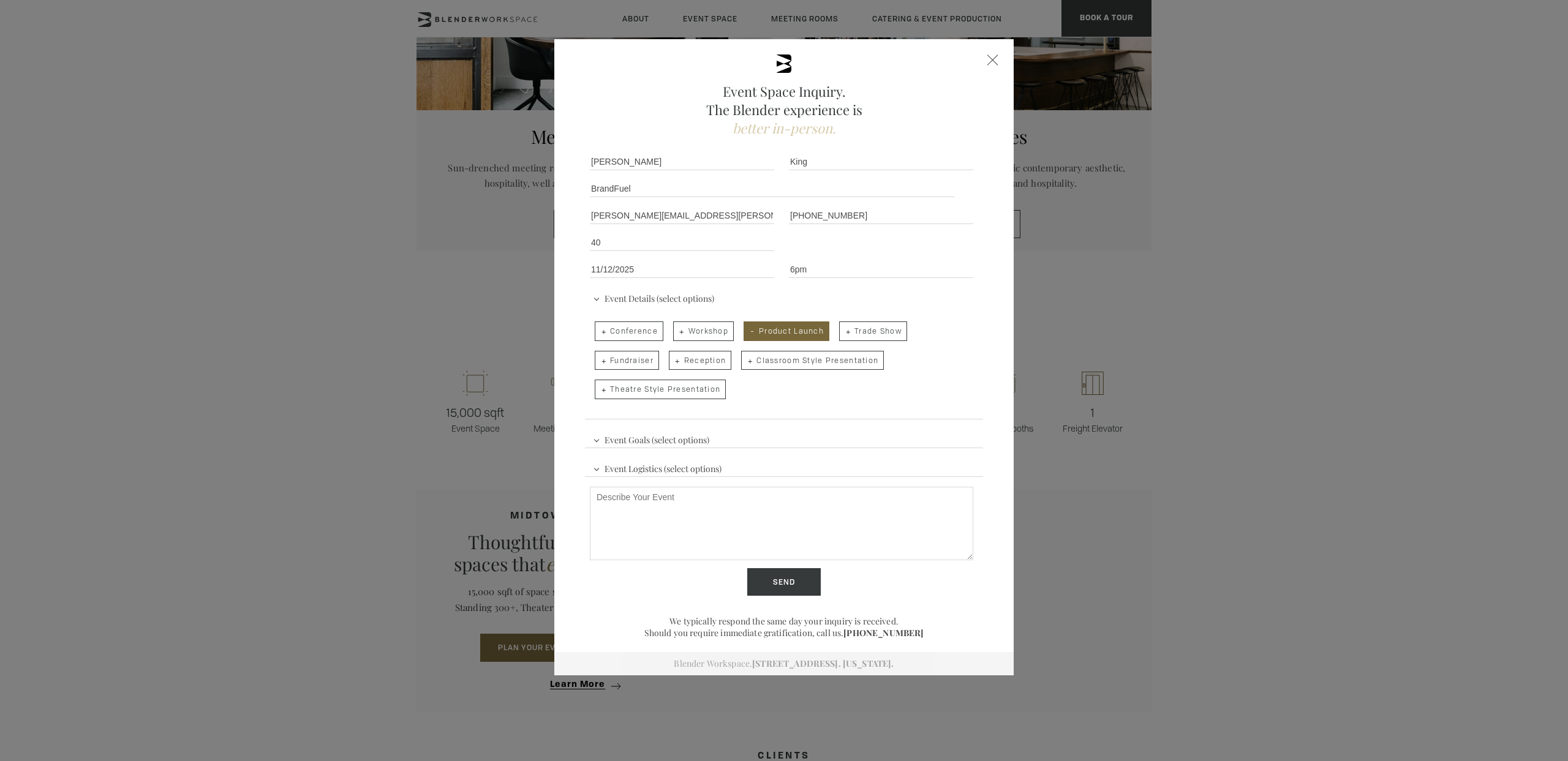
click at [609, 326] on span "Conference" at bounding box center [629, 331] width 69 height 20
click at [598, 326] on input "Conference" at bounding box center [594, 325] width 8 height 17
checkbox input "true"
click at [624, 429] on span "Event Goals (select options)" at bounding box center [651, 438] width 122 height 18
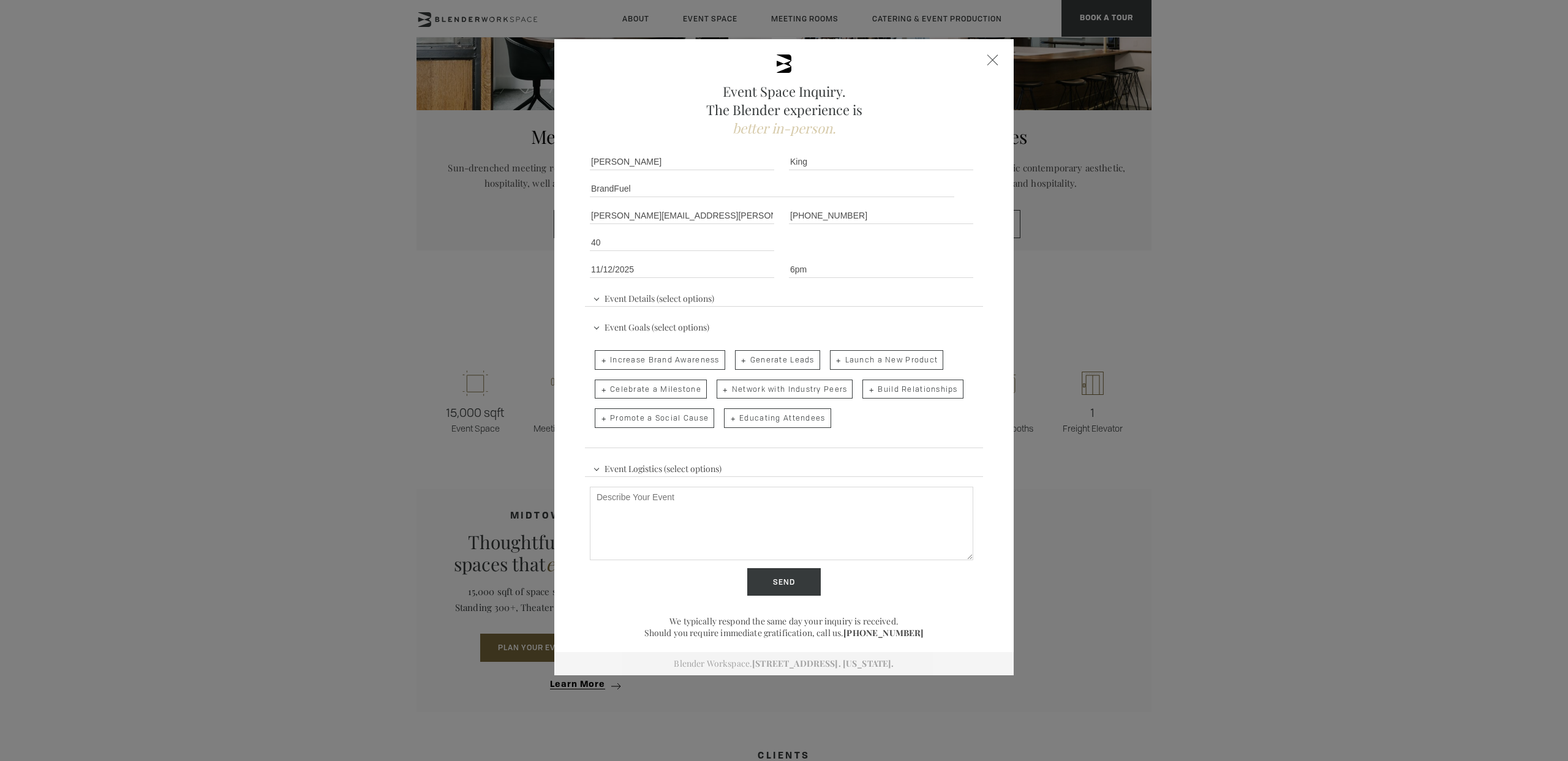
click at [646, 464] on span "Event Logistics (select options)" at bounding box center [657, 467] width 134 height 18
click at [658, 390] on span "Audio/Visual Presentation" at bounding box center [660, 389] width 129 height 20
click at [598, 390] on input "Audio/Visual Presentation" at bounding box center [594, 382] width 8 height 17
checkbox input "true"
click at [622, 417] on span "Dinner" at bounding box center [618, 418] width 48 height 20
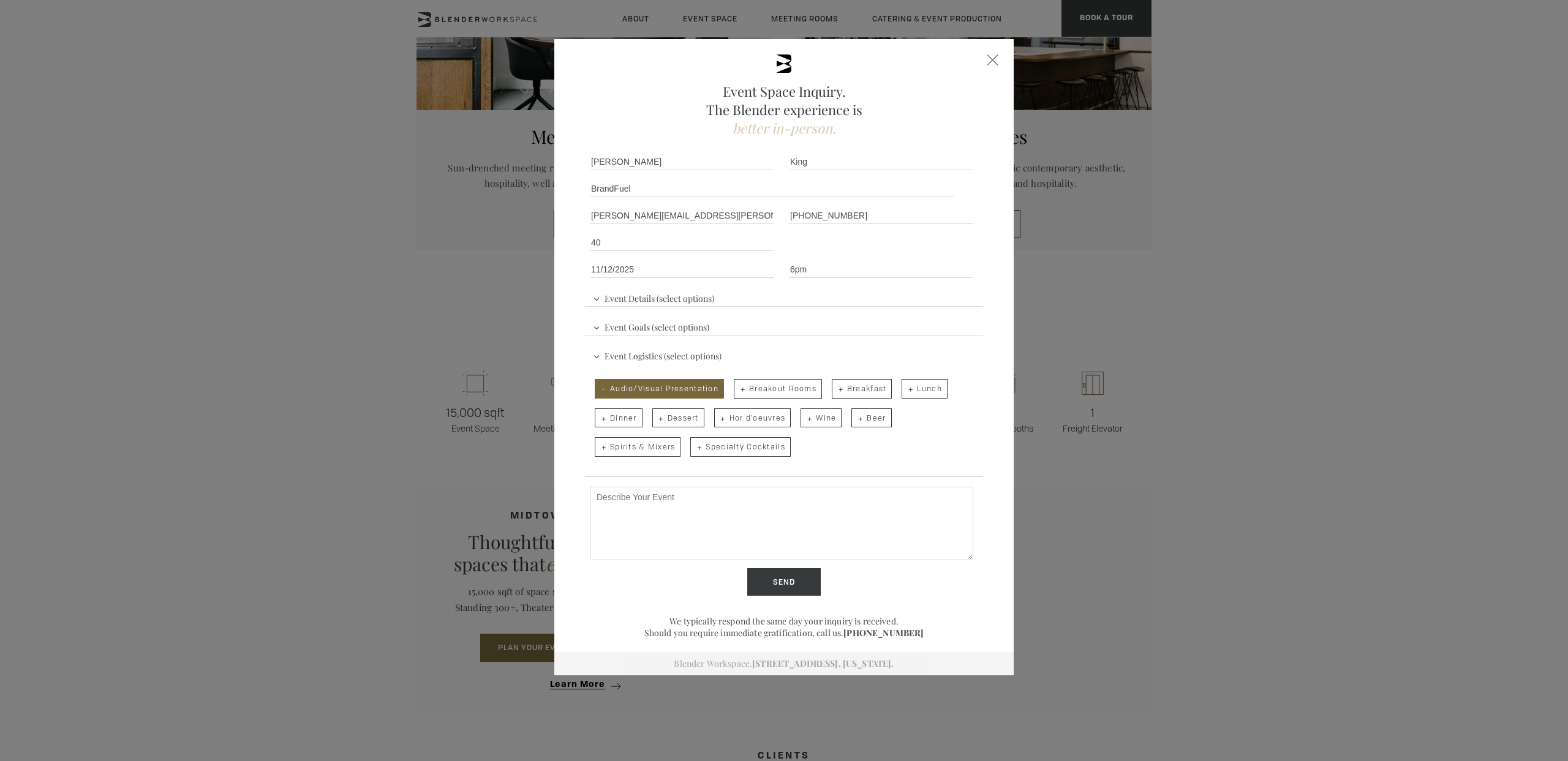
click at [598, 417] on input "Dinner" at bounding box center [594, 412] width 8 height 17
checkbox input "true"
click at [743, 419] on span "Hor d'oeuvres" at bounding box center [753, 418] width 77 height 20
click at [717, 419] on input "Hor d'oeuvres" at bounding box center [713, 412] width 8 height 17
checkbox input "true"
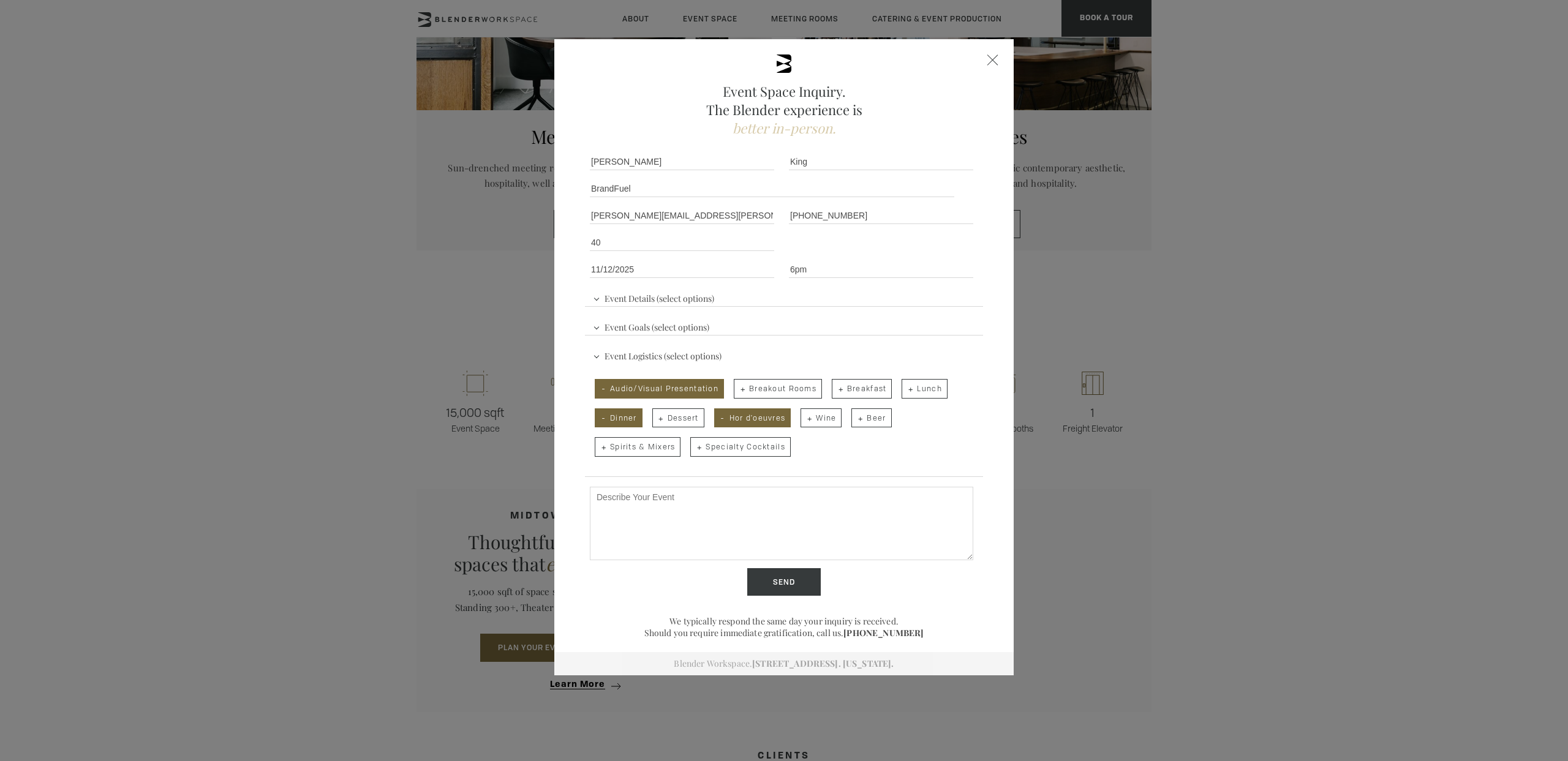
click at [740, 447] on span "Specialty Cocktails" at bounding box center [740, 446] width 100 height 20
click at [693, 447] on input "Specialty Cocktails" at bounding box center [689, 441] width 8 height 17
checkbox input "true"
click at [669, 511] on textarea "Describe Your Event" at bounding box center [781, 524] width 383 height 74
paste textarea ""Dear team, I hope this email finds you well. I am looking for a venue to host …"
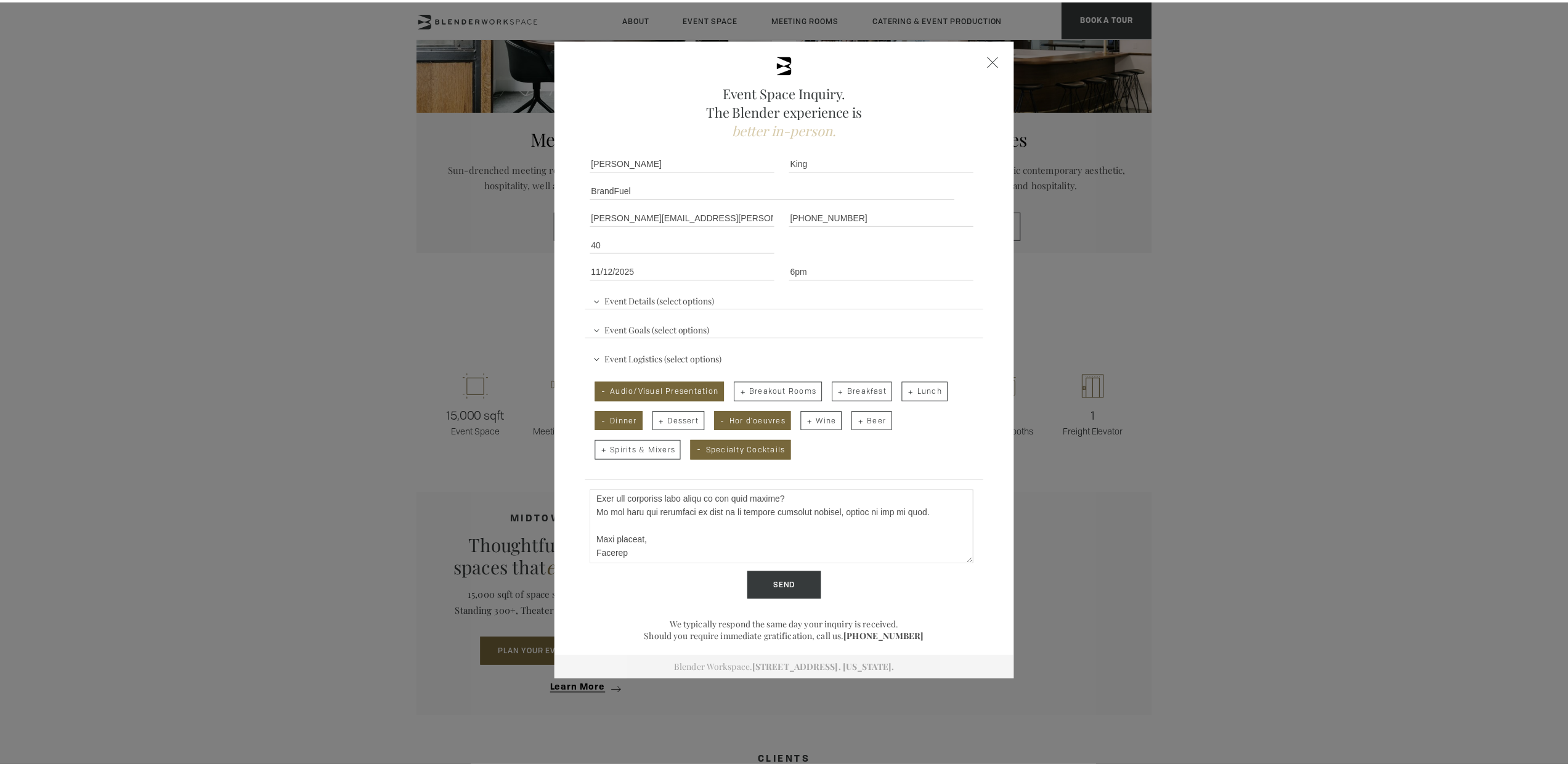
scroll to position [0, 0]
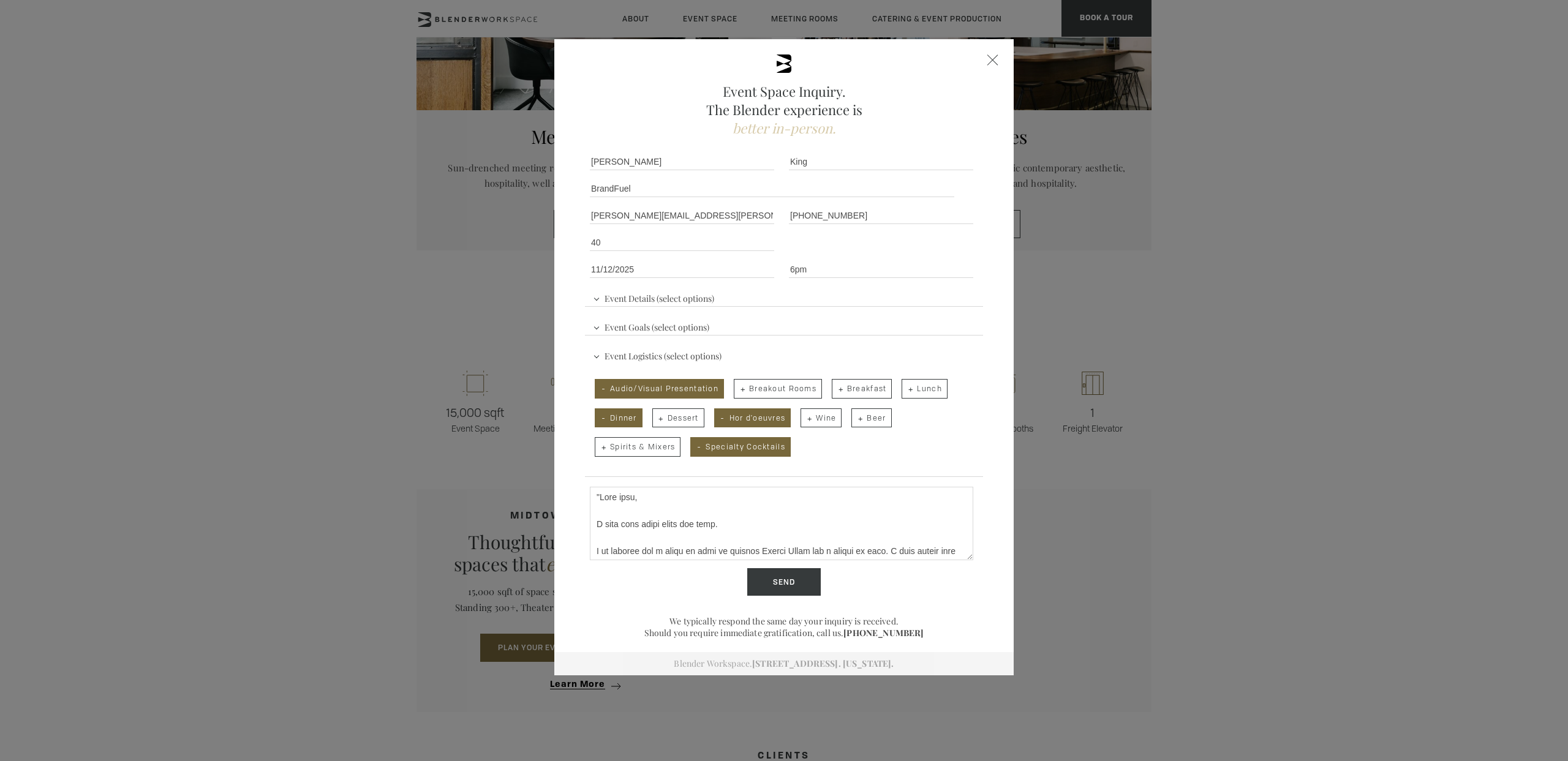
click at [596, 499] on textarea "Describe Your Event" at bounding box center [781, 524] width 383 height 74
type textarea "Dear team, I hope this email finds you well. I am looking for a venue to host a…"
click at [788, 585] on input "Send" at bounding box center [784, 582] width 74 height 28
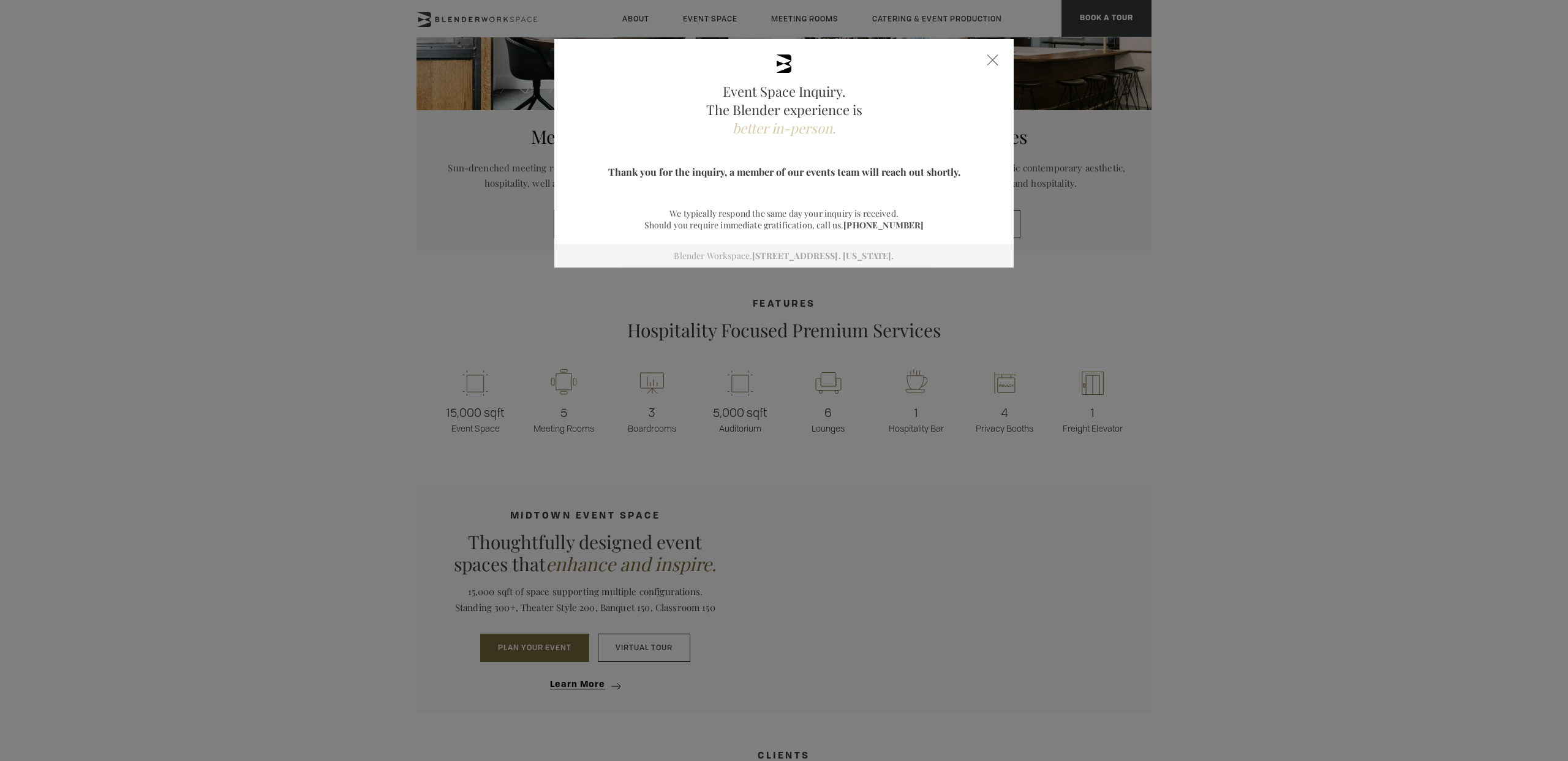
click at [987, 56] on div at bounding box center [992, 60] width 11 height 11
